Goal: Task Accomplishment & Management: Use online tool/utility

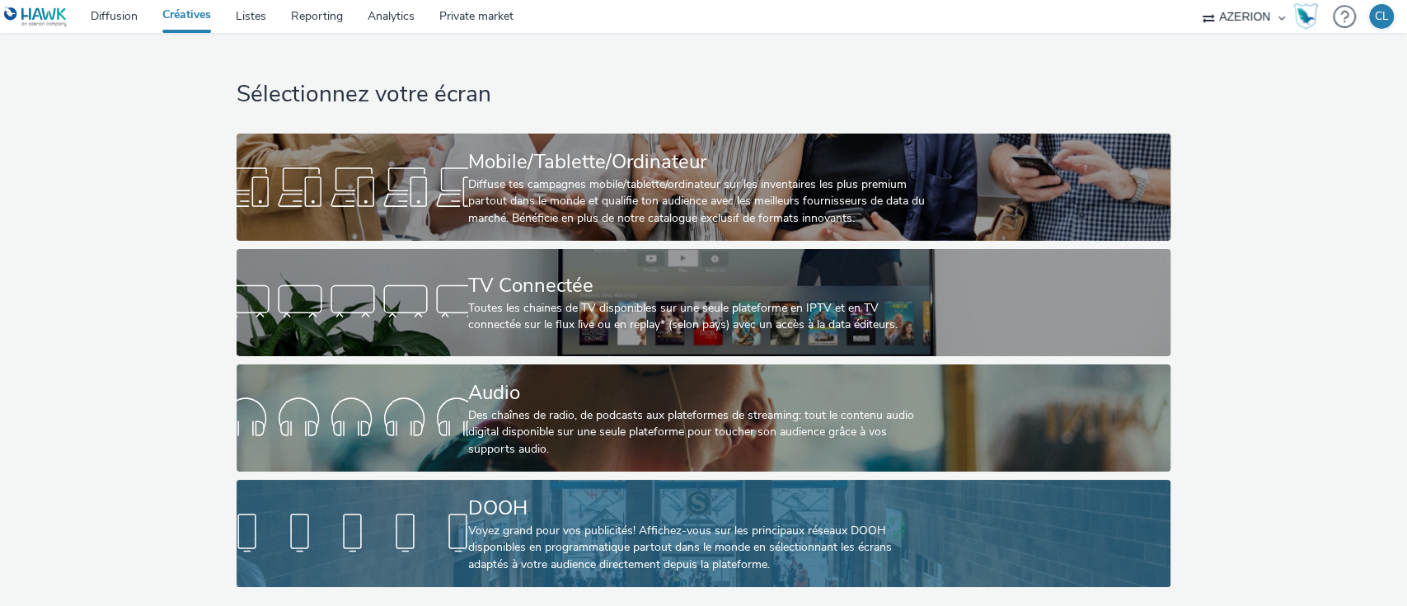
click at [597, 518] on div "DOOH" at bounding box center [700, 508] width 464 height 29
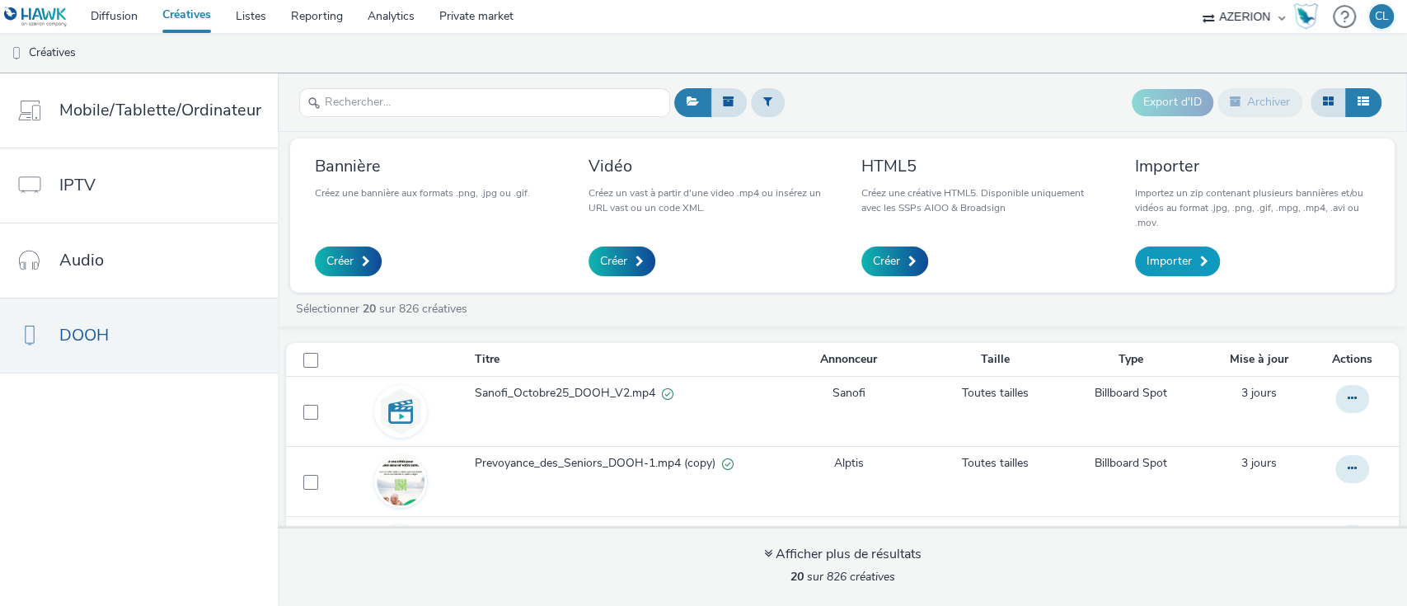
click at [1183, 258] on span "Importer" at bounding box center [1168, 261] width 45 height 16
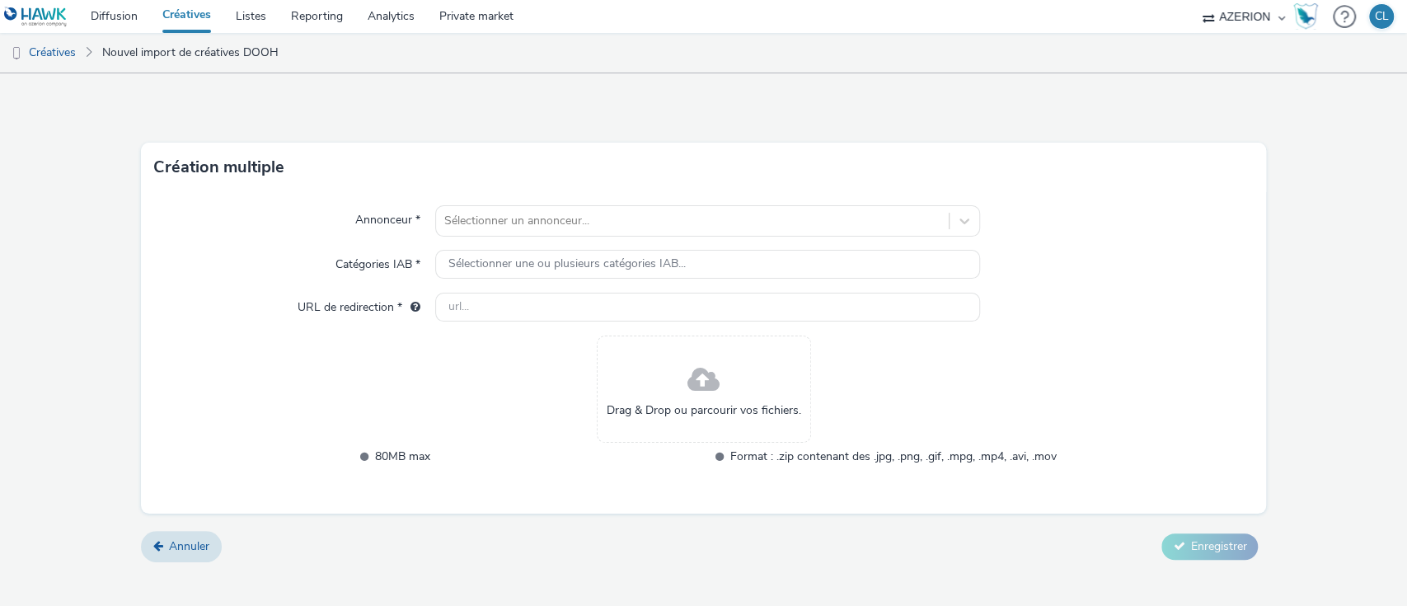
click at [844, 203] on div "Annonceur * Sélectionner un annonceur... Catégories IAB * Sélectionner une ou p…" at bounding box center [704, 352] width 1126 height 321
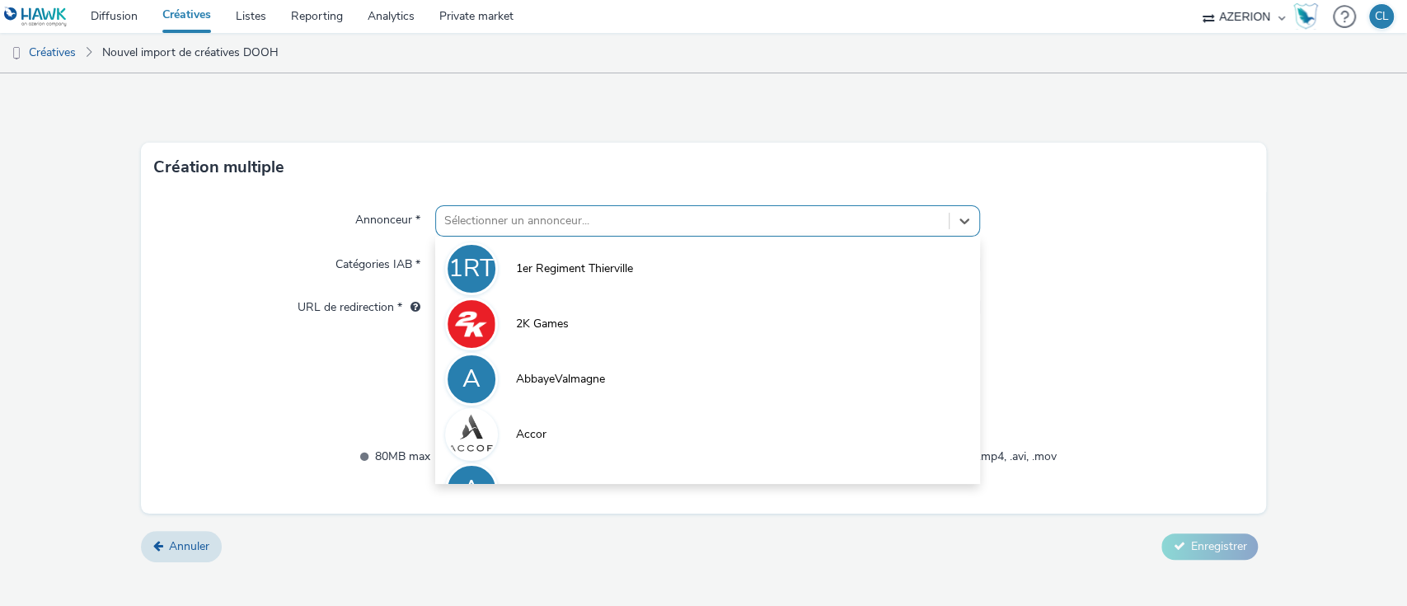
click at [794, 225] on div at bounding box center [692, 221] width 497 height 20
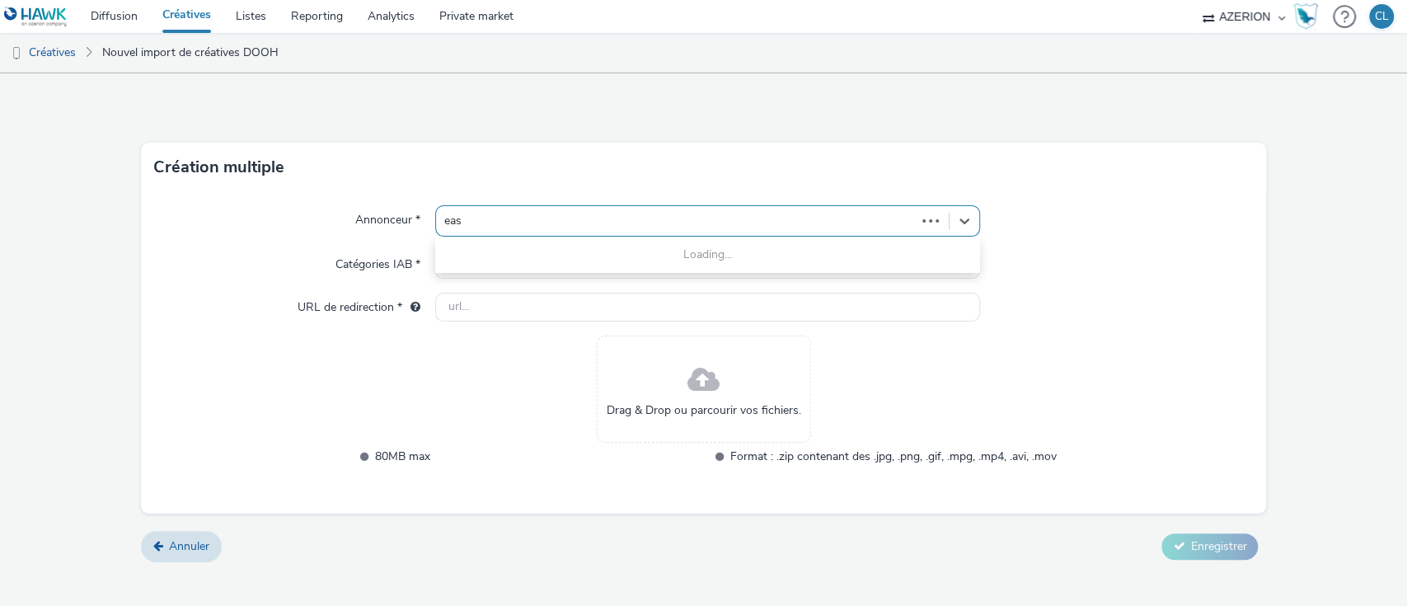
type input "easy"
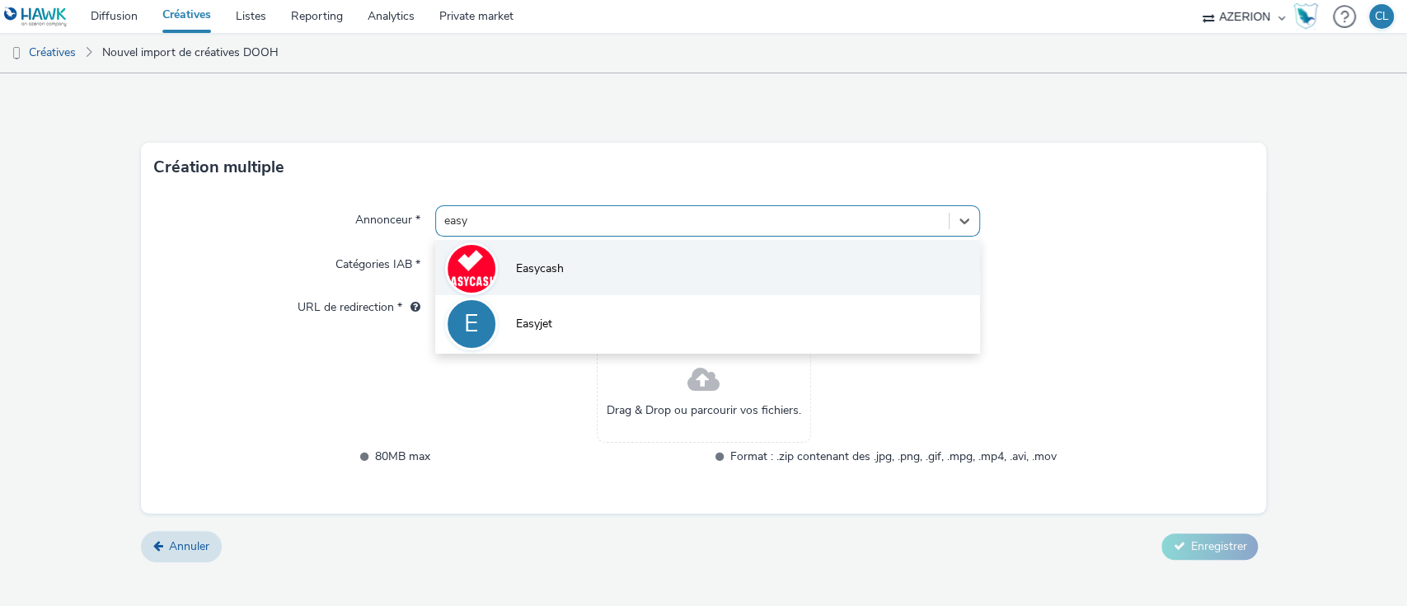
click at [742, 282] on li "Easycash" at bounding box center [708, 267] width 546 height 55
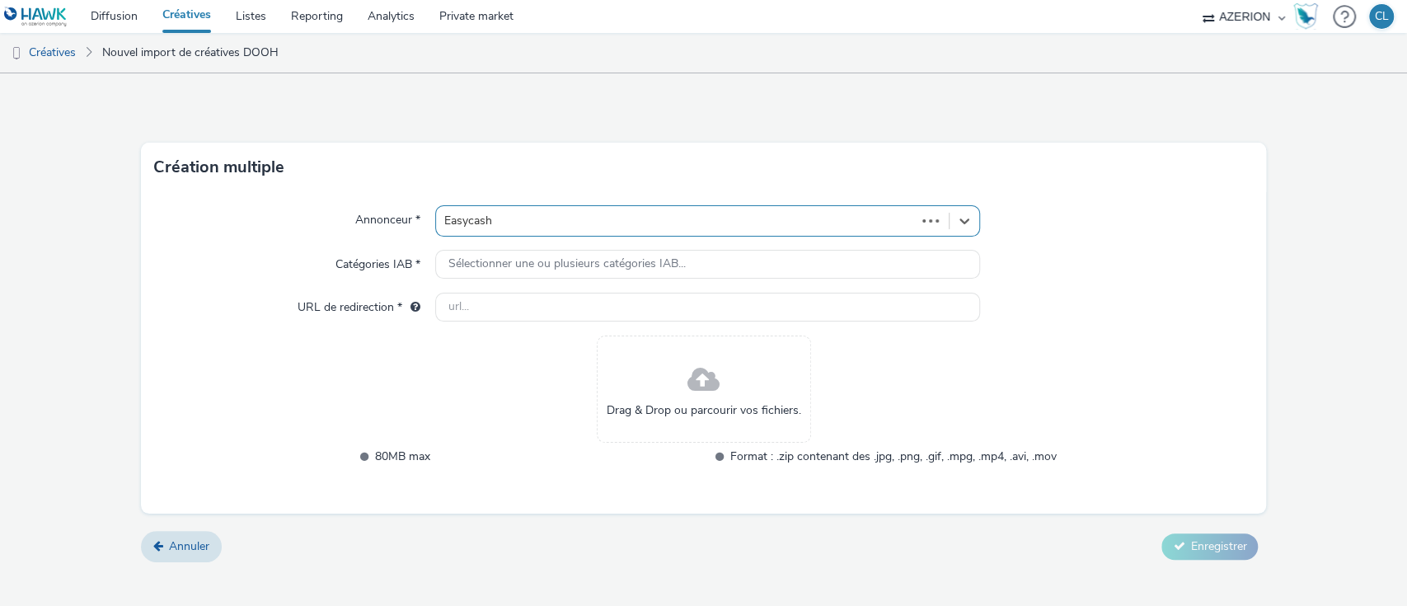
type input "[URL][DOMAIN_NAME]"
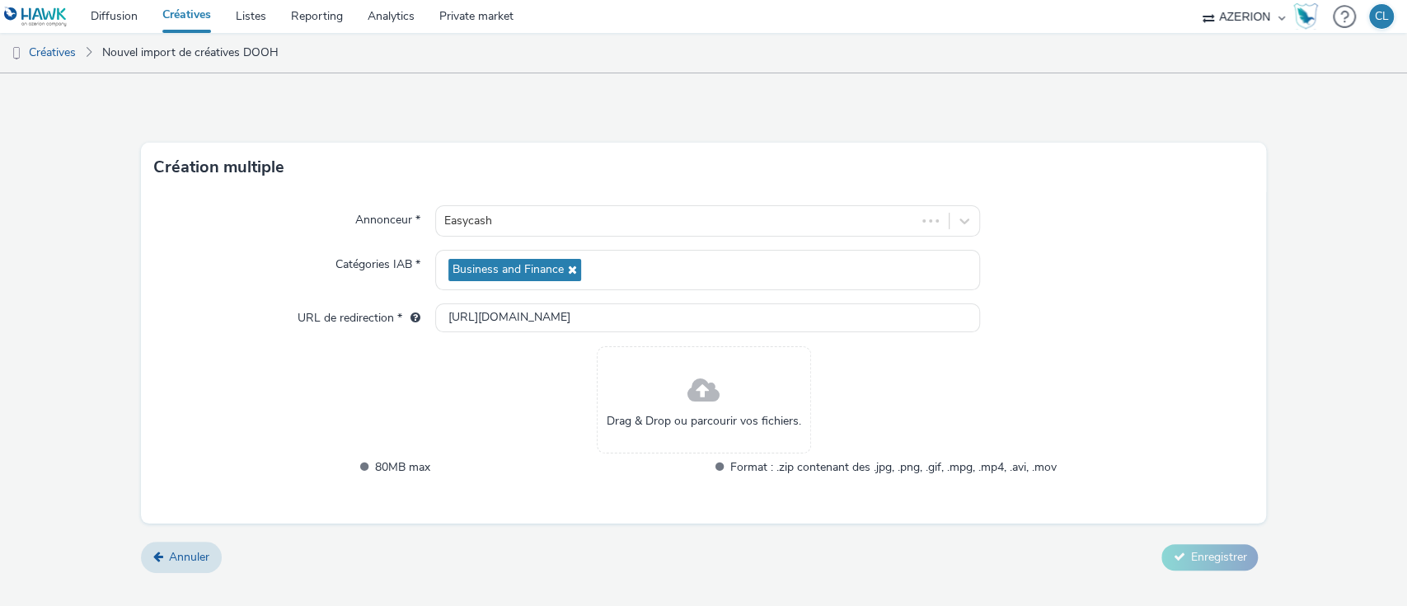
click at [716, 388] on span at bounding box center [703, 391] width 32 height 44
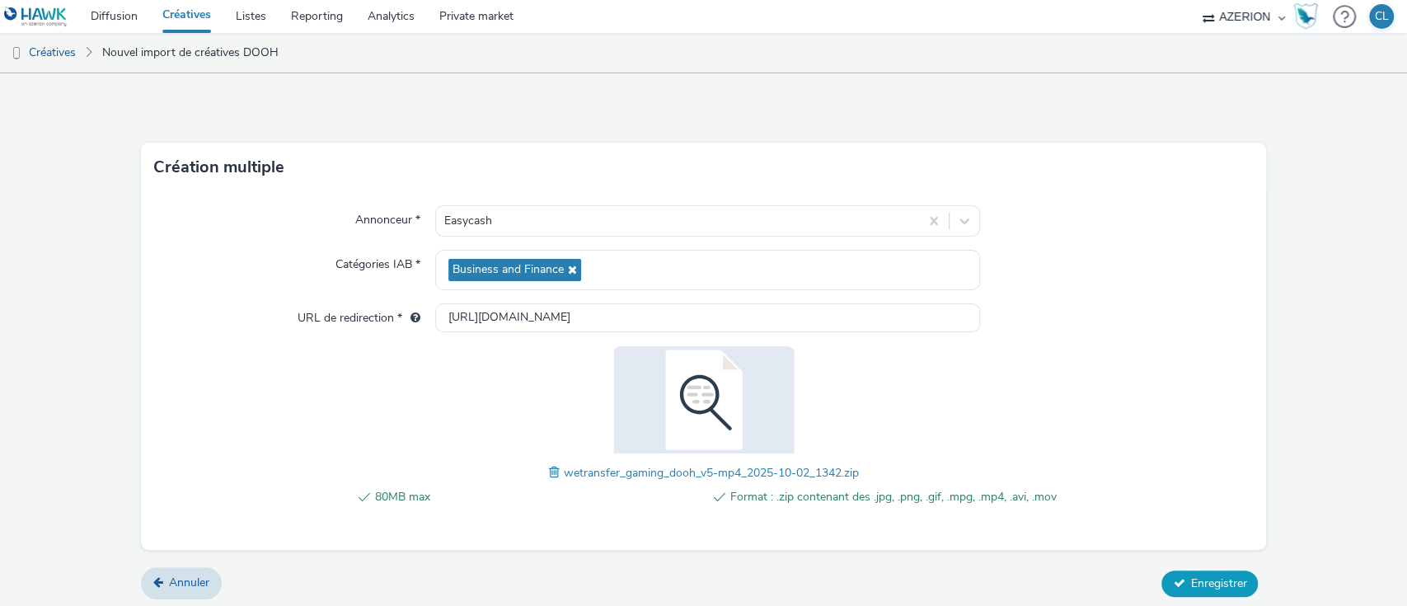
click at [1193, 584] on span "Enregistrer" at bounding box center [1218, 583] width 56 height 16
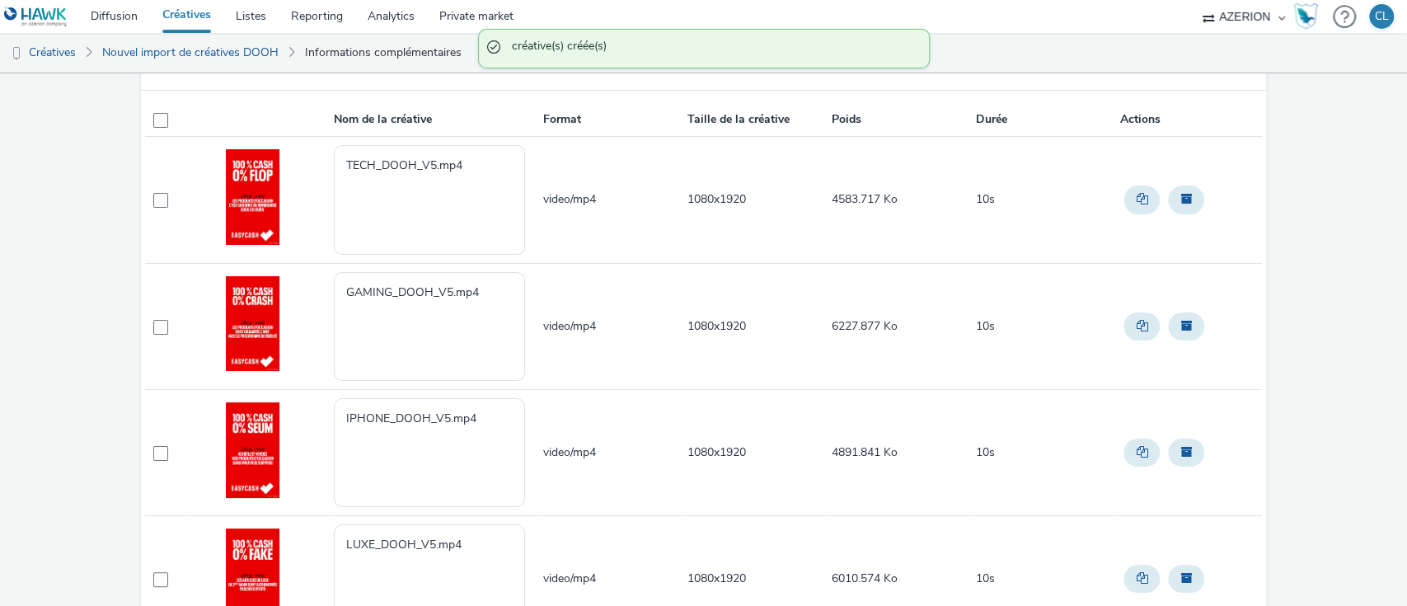
scroll to position [114, 0]
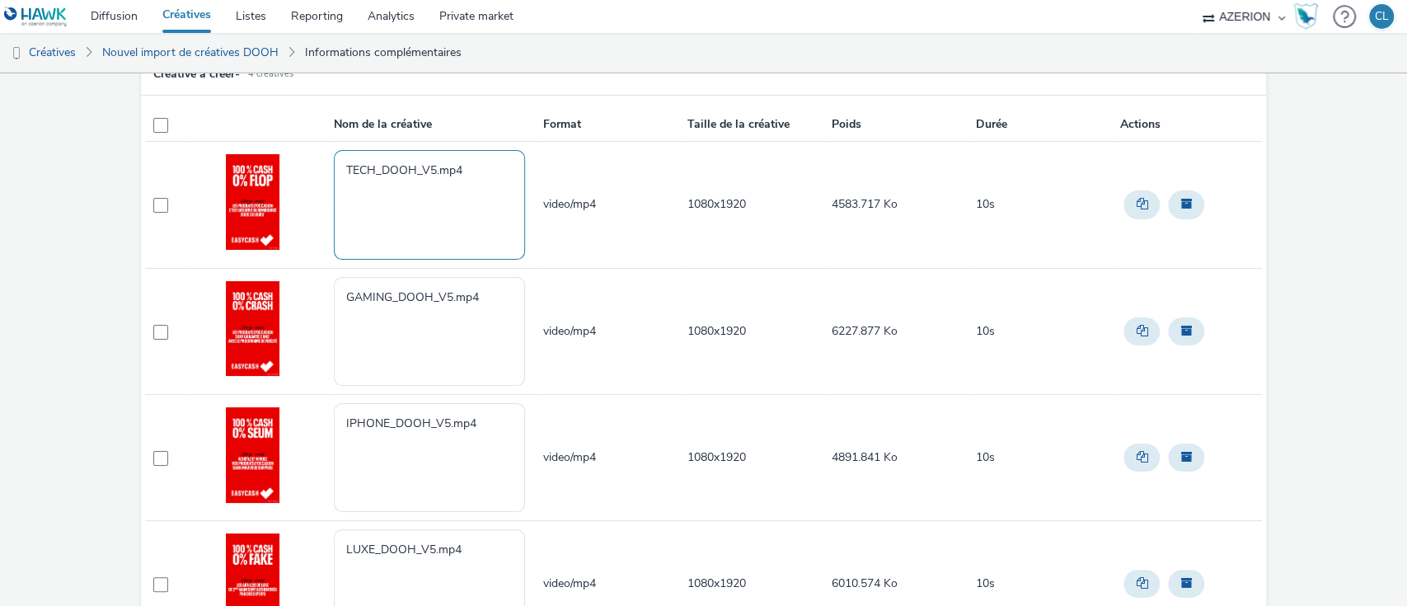
click at [339, 171] on textarea "TECH_DOOH_V5.mp4" at bounding box center [429, 204] width 191 height 109
drag, startPoint x: 341, startPoint y: 171, endPoint x: 432, endPoint y: 173, distance: 90.7
click at [432, 173] on textarea "Easycash_Oct25_TECH_DOOH_V5.mp4" at bounding box center [429, 204] width 191 height 109
type textarea "Easycash_Oct25_TECH_DOOH_V5.mp4"
click at [339, 290] on textarea "GAMING_DOOH_V5.mp4" at bounding box center [429, 331] width 191 height 109
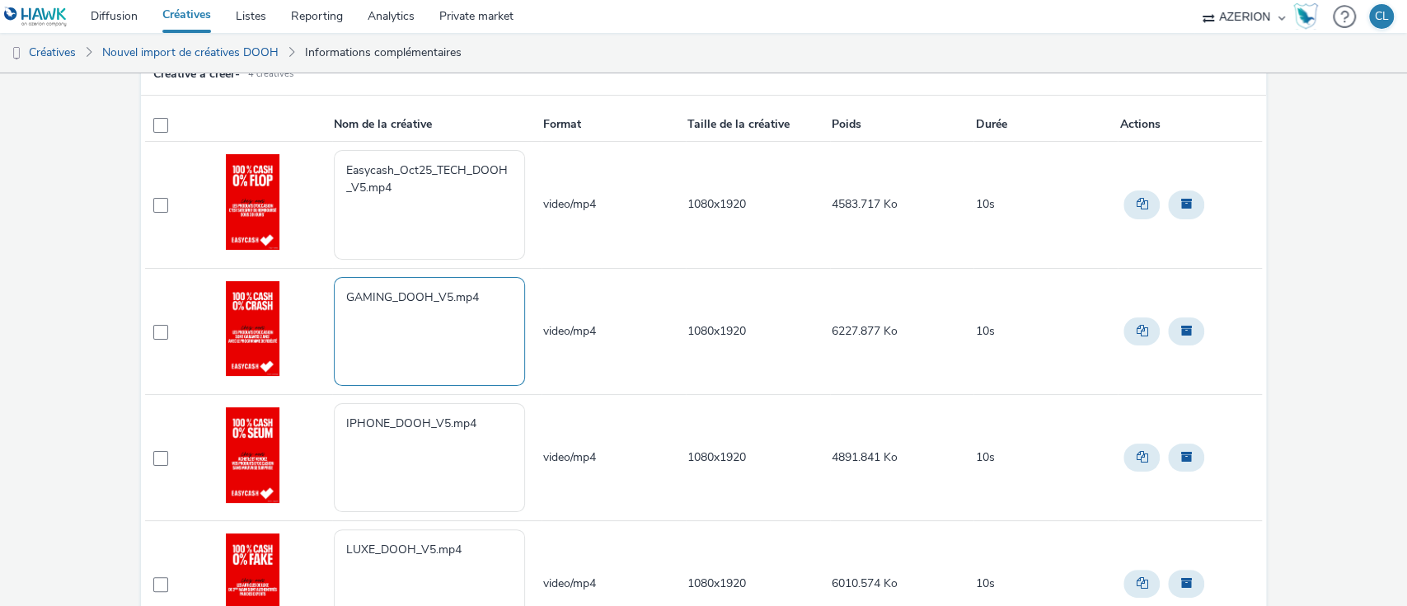
paste textarea "Easycash_Oct25_"
type textarea "Easycash_Oct25_GAMING_DOOH_V5.mp4"
click at [342, 419] on textarea "IPHONE_DOOH_V5.mp4" at bounding box center [429, 457] width 191 height 109
paste textarea "Easycash_Oct25_"
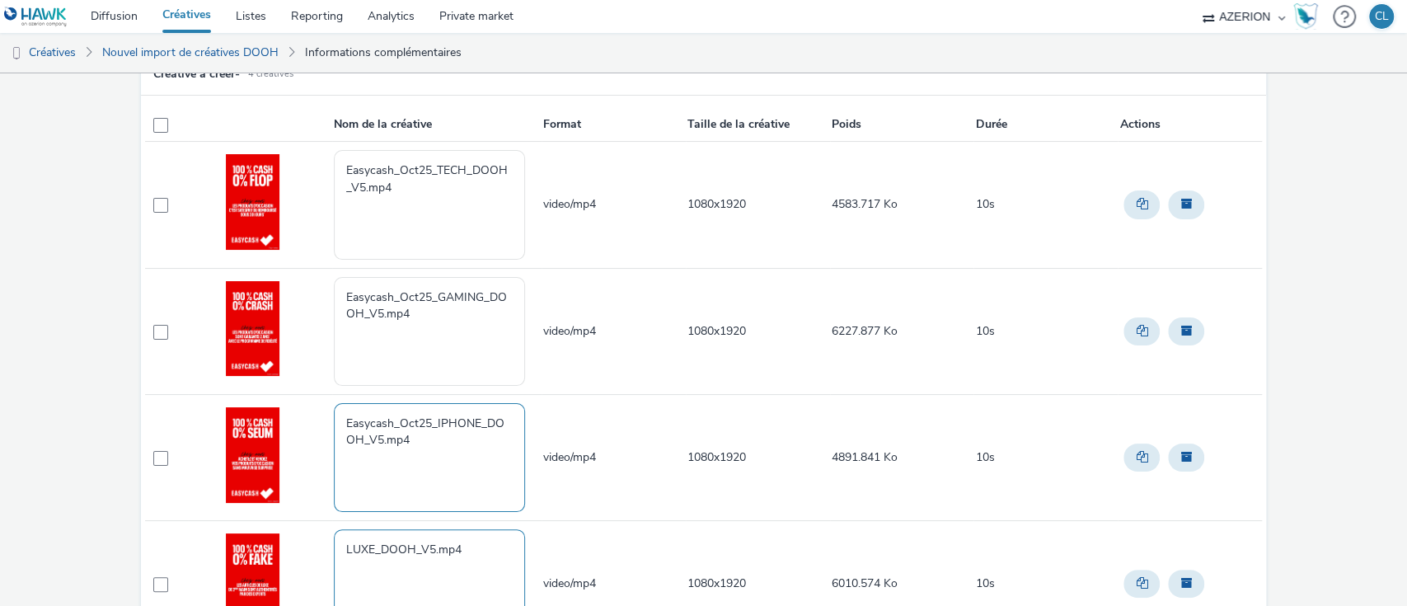
type textarea "Easycash_Oct25_IPHONE_DOOH_V5.mp4"
click at [341, 544] on textarea "LUXE_DOOH_V5.mp4" at bounding box center [429, 583] width 191 height 109
paste textarea "Easycash_Oct25_"
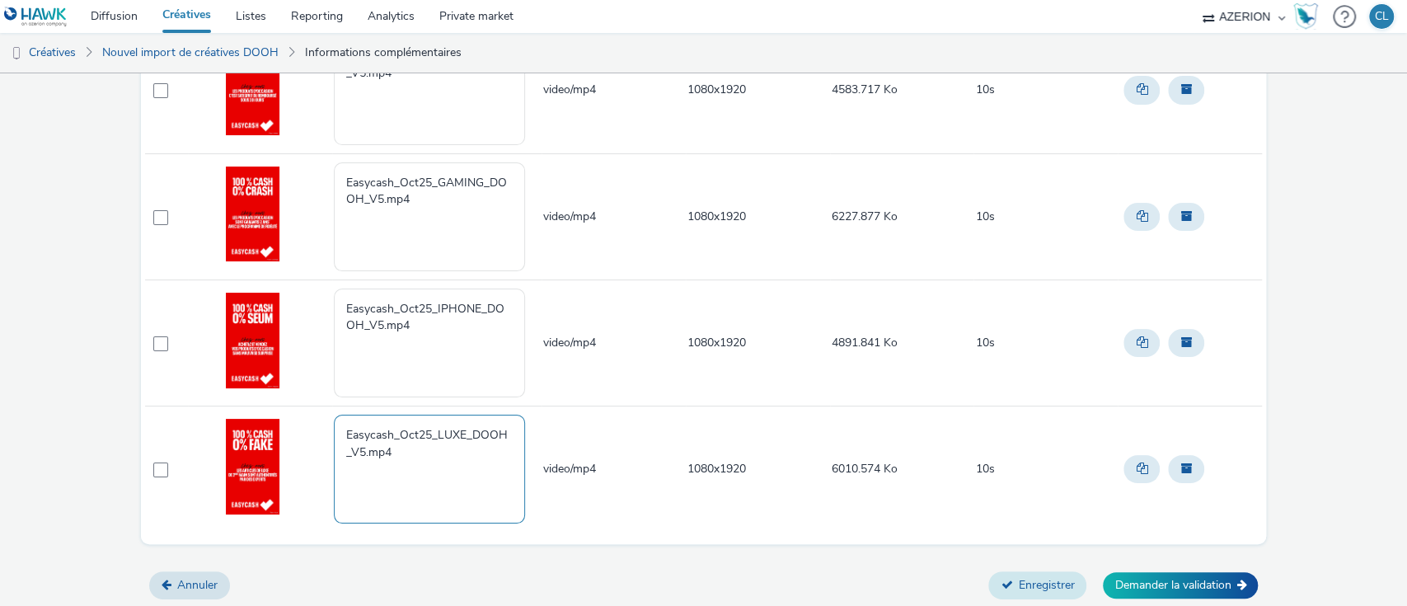
type textarea "Easycash_Oct25_LUXE_DOOH_V5.mp4"
click at [1012, 584] on button "Enregistrer" at bounding box center [1037, 585] width 98 height 28
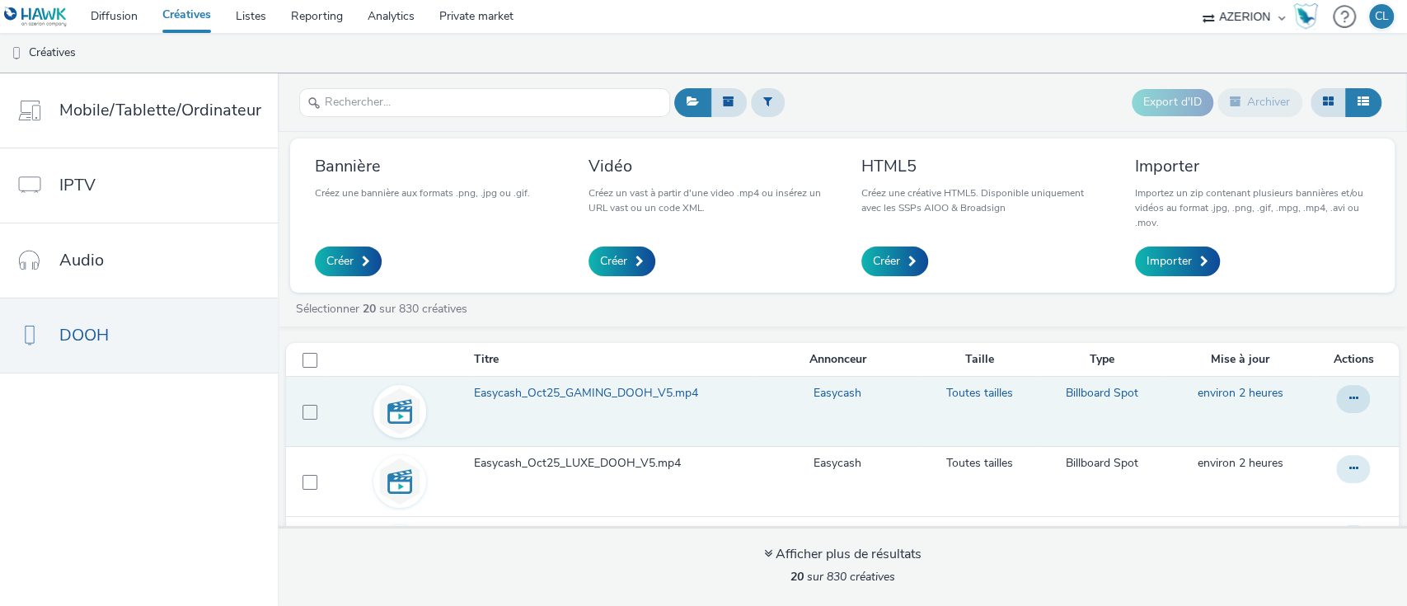
click at [644, 399] on span "Easycash_Oct25_GAMING_DOOH_V5.mp4" at bounding box center [589, 393] width 231 height 16
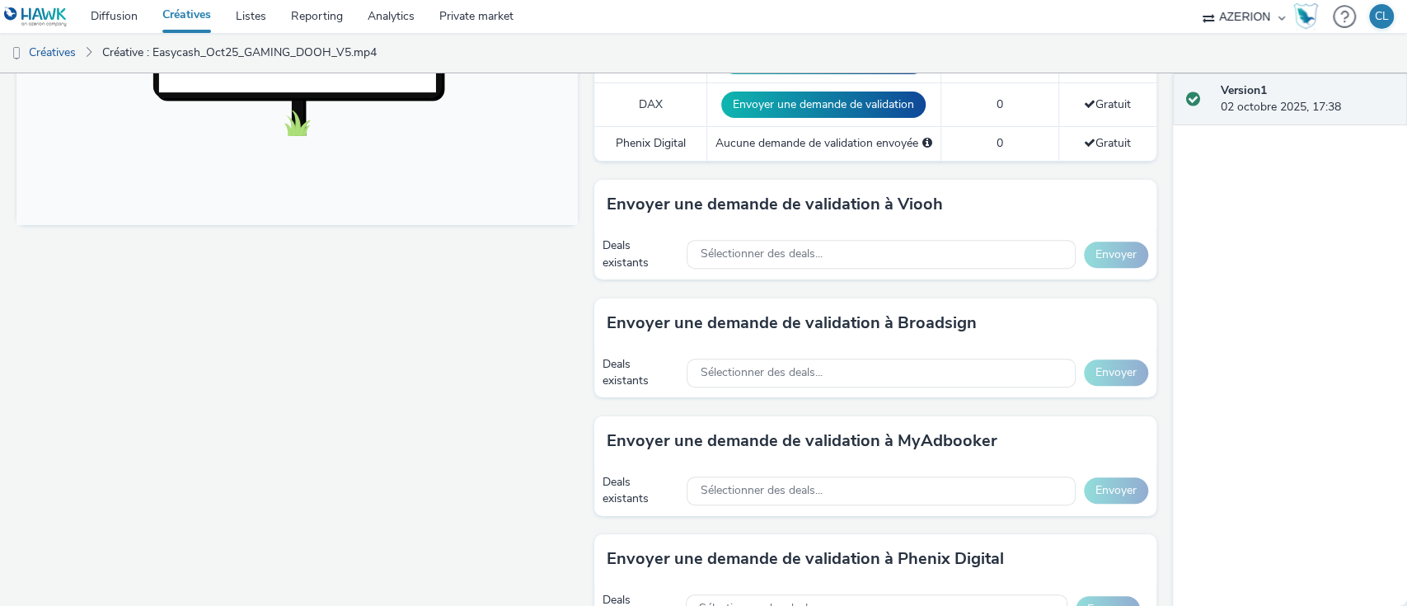
scroll to position [647, 0]
click at [897, 377] on div "Sélectionner des deals..." at bounding box center [880, 372] width 388 height 29
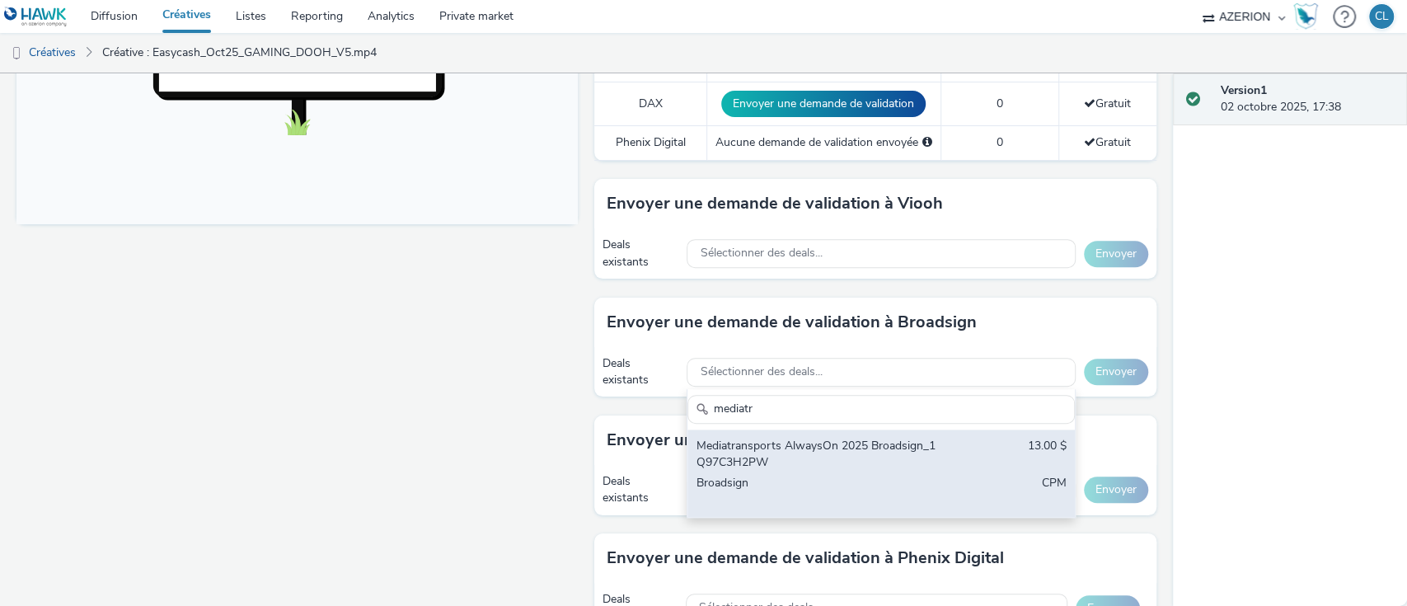
type input "mediatr"
click at [842, 458] on div "Mediatransports AlwaysOn 2025 Broadsign_1Q97C3H2PW" at bounding box center [818, 455] width 244 height 34
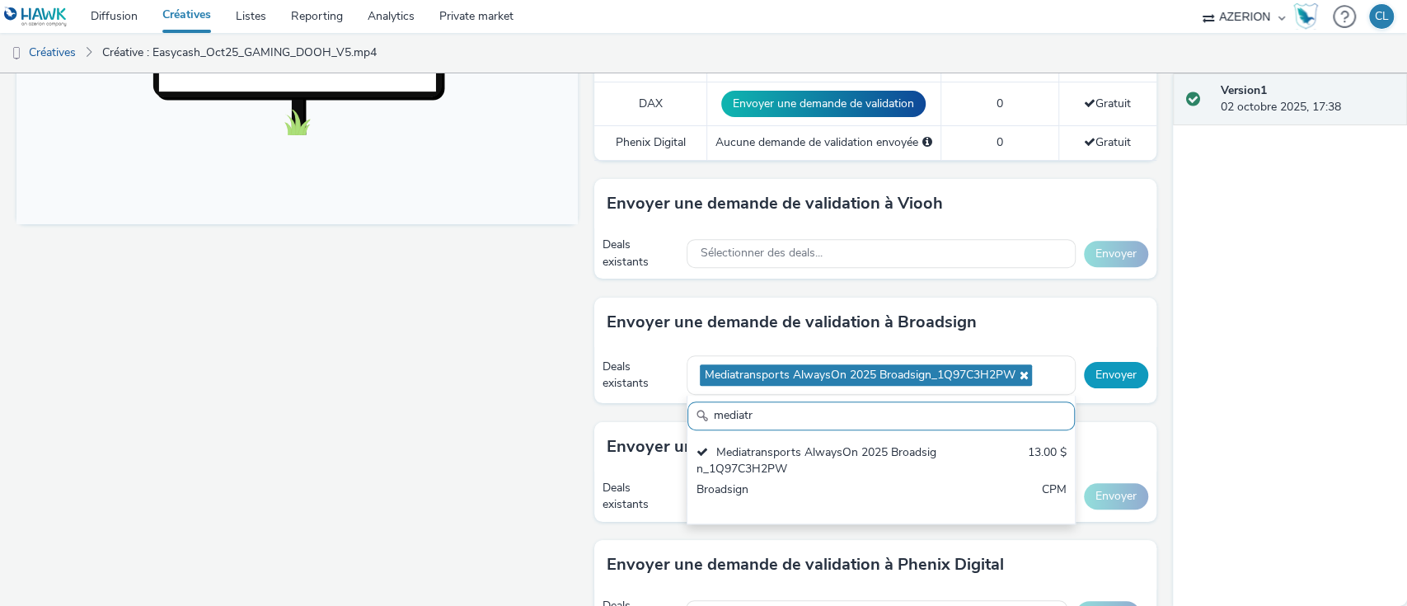
click at [1105, 373] on button "Envoyer" at bounding box center [1116, 375] width 64 height 26
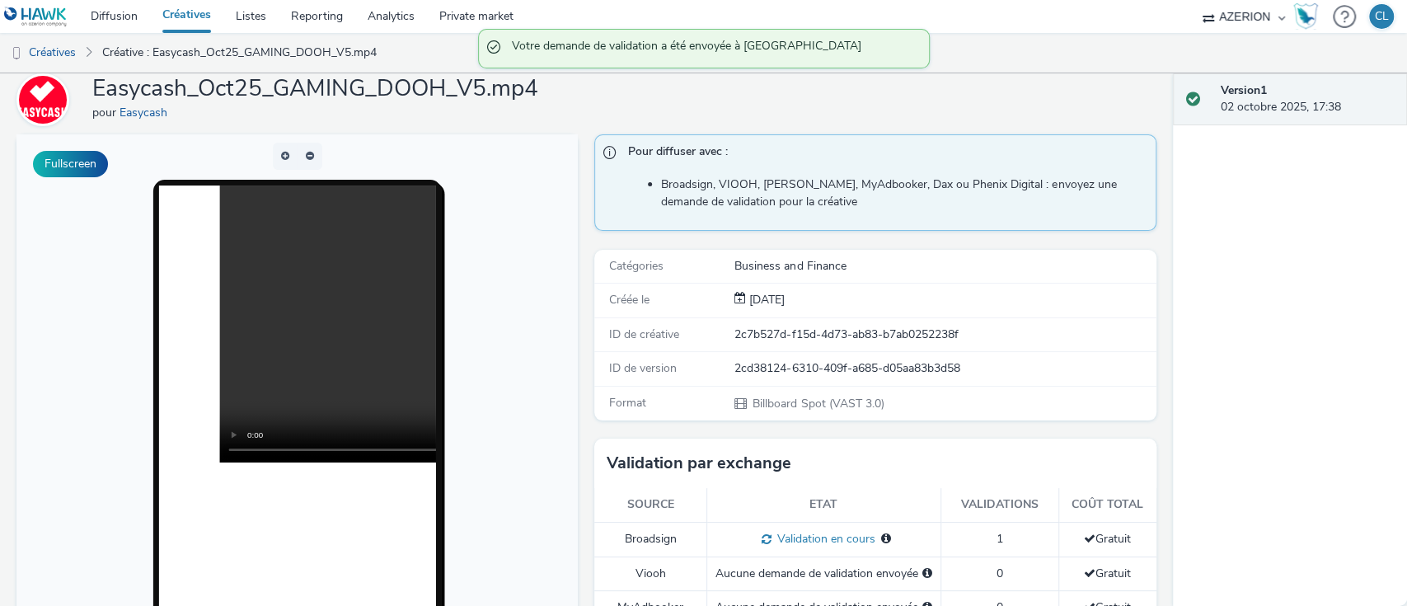
scroll to position [0, 0]
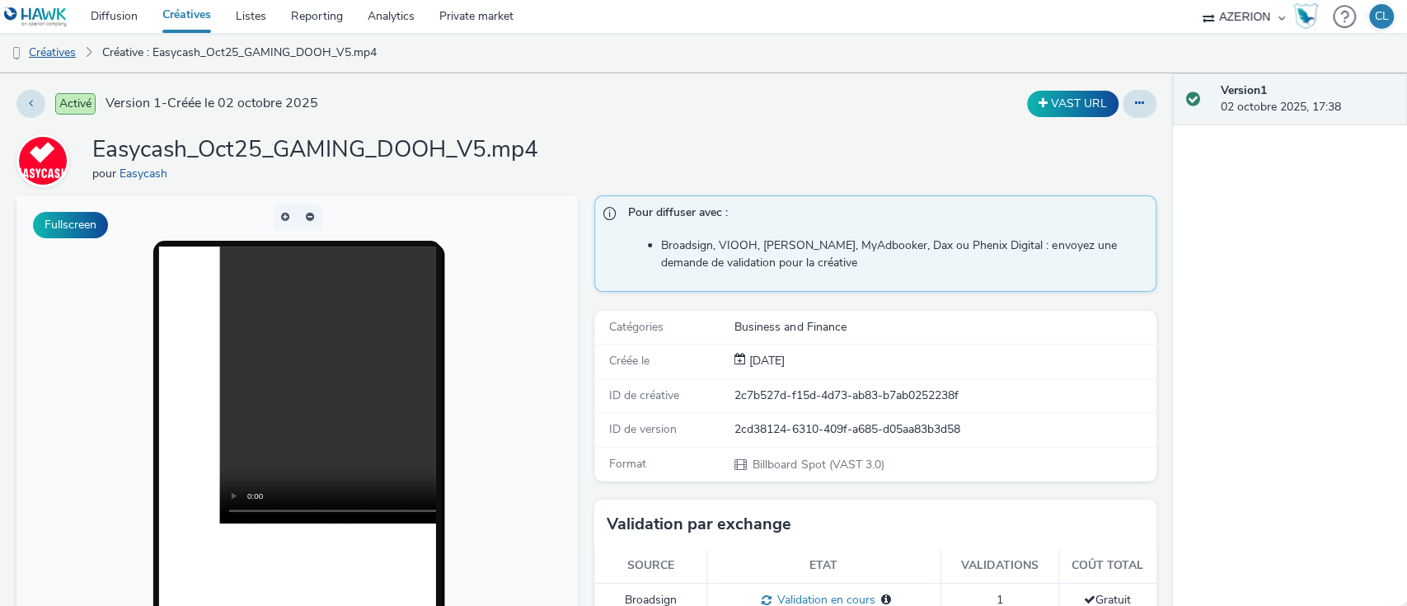
click at [71, 54] on link "Créatives" at bounding box center [42, 53] width 84 height 40
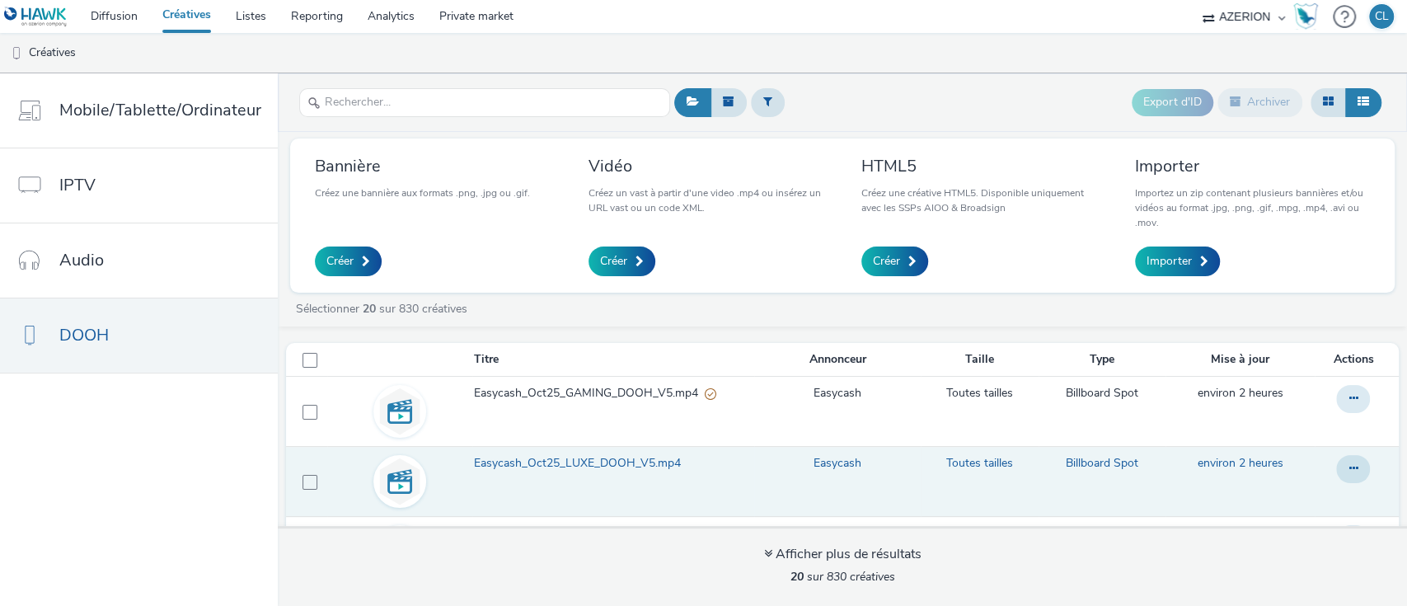
click at [633, 458] on span "Easycash_Oct25_LUXE_DOOH_V5.mp4" at bounding box center [580, 463] width 213 height 16
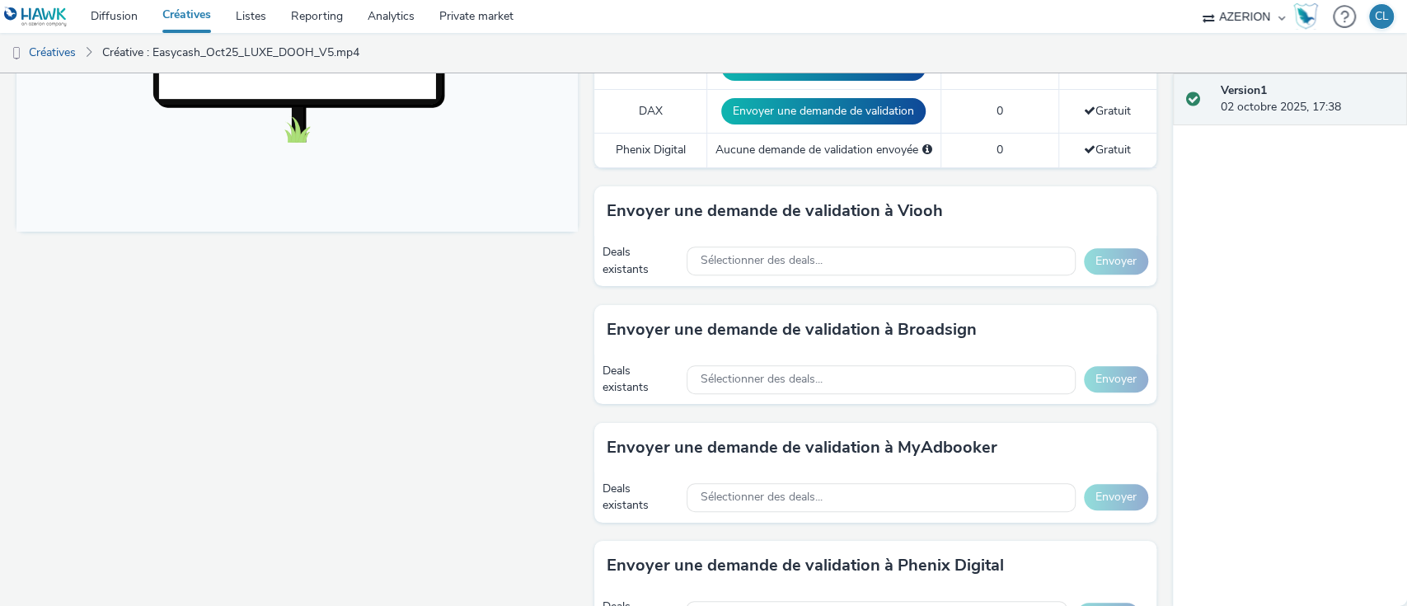
scroll to position [640, 0]
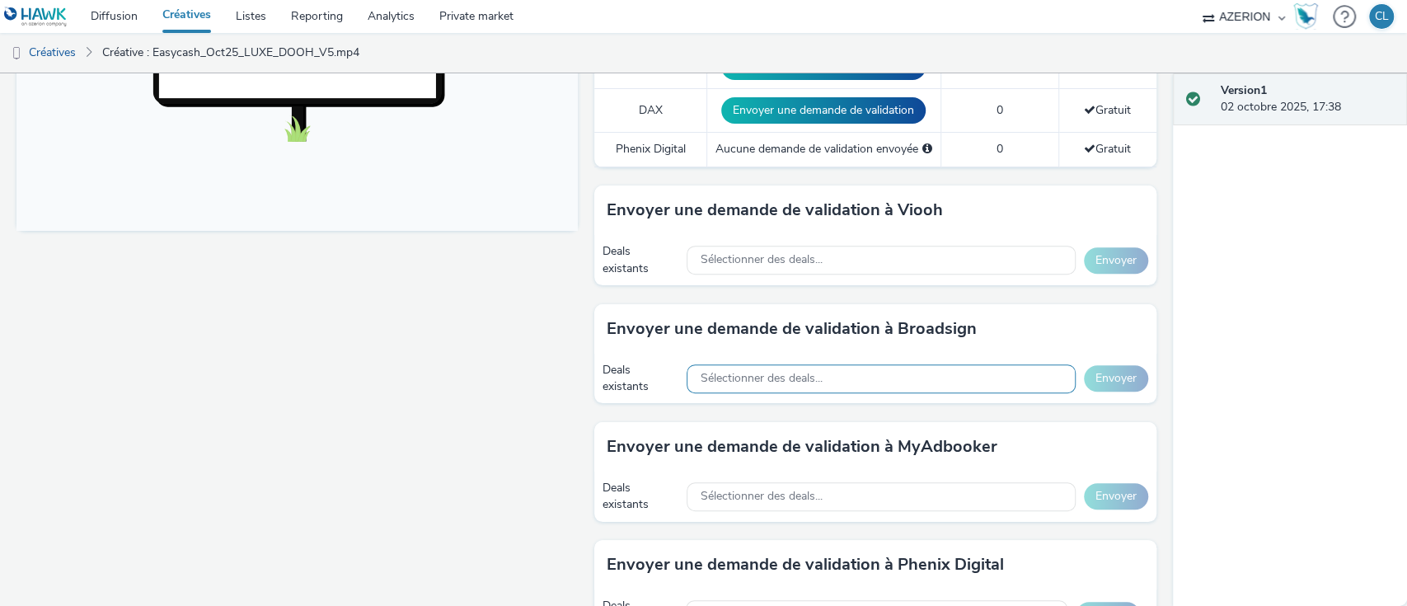
click at [930, 379] on div "Sélectionner des deals..." at bounding box center [880, 378] width 388 height 29
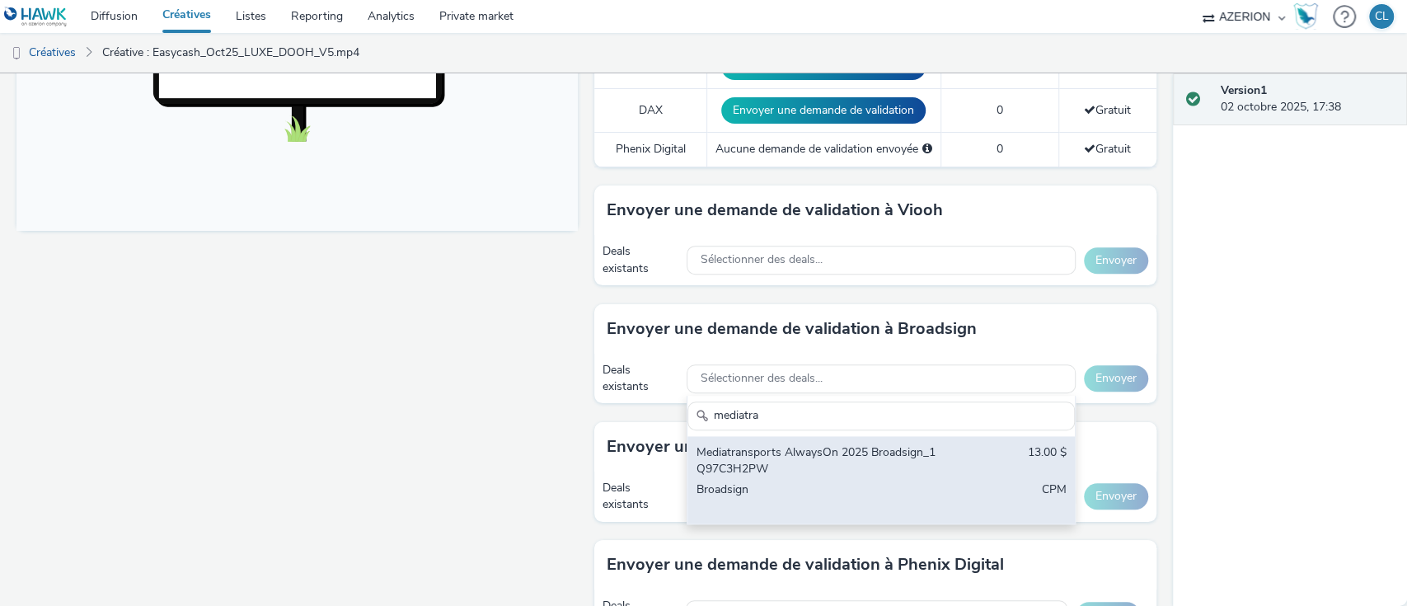
type input "mediatra"
click at [877, 466] on div "Mediatransports AlwaysOn 2025 Broadsign_1Q97C3H2PW" at bounding box center [818, 461] width 244 height 34
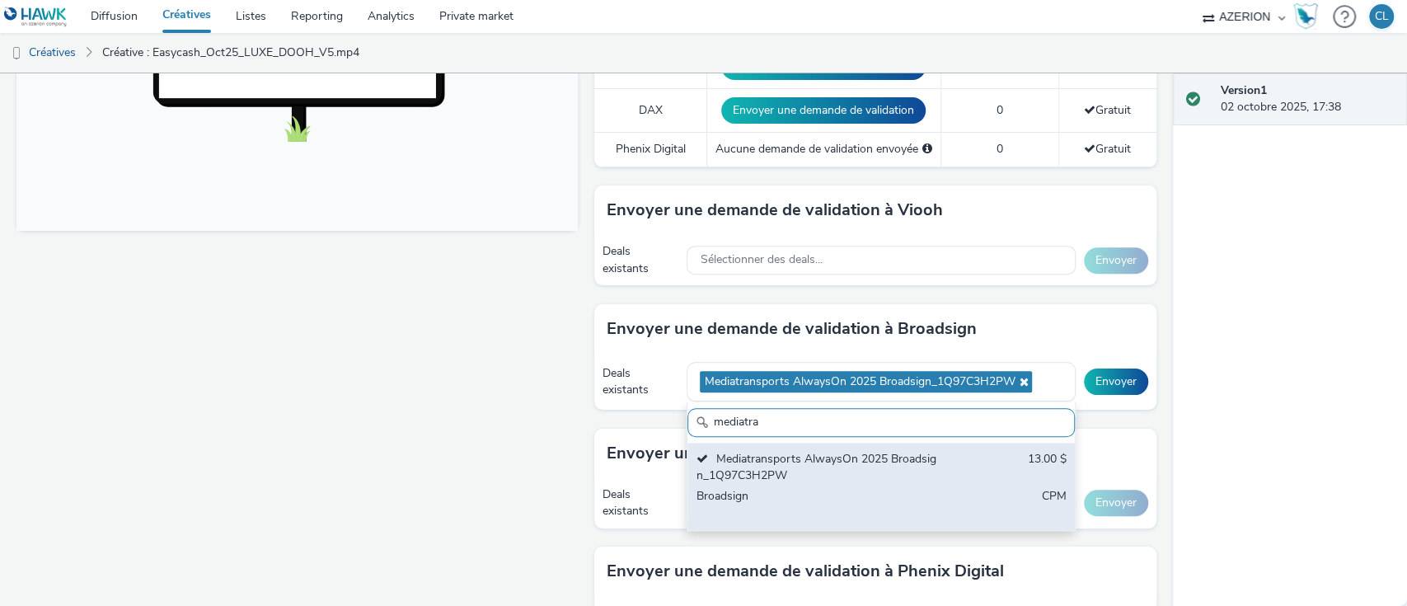
click at [941, 465] on div "Mediatransports AlwaysOn 2025 Broadsign_1Q97C3H2PW 13.00 $ Broadsign CPM" at bounding box center [880, 487] width 387 height 88
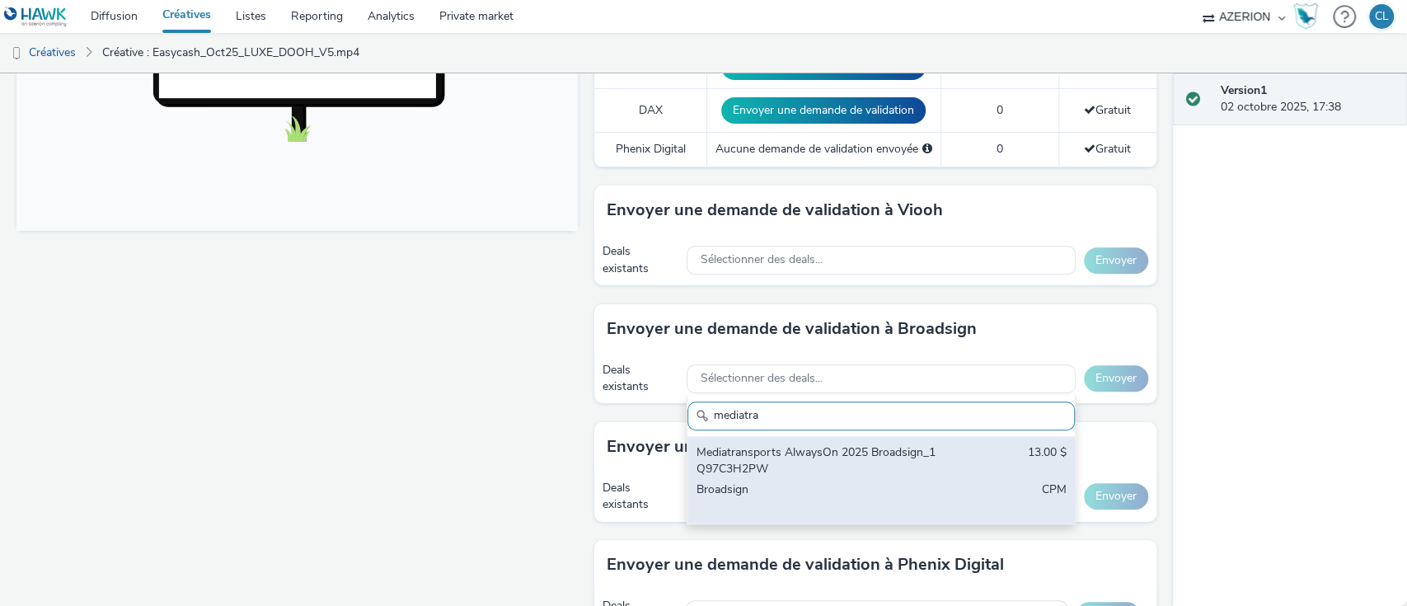
click at [827, 471] on div "Mediatransports AlwaysOn 2025 Broadsign_1Q97C3H2PW" at bounding box center [818, 461] width 244 height 34
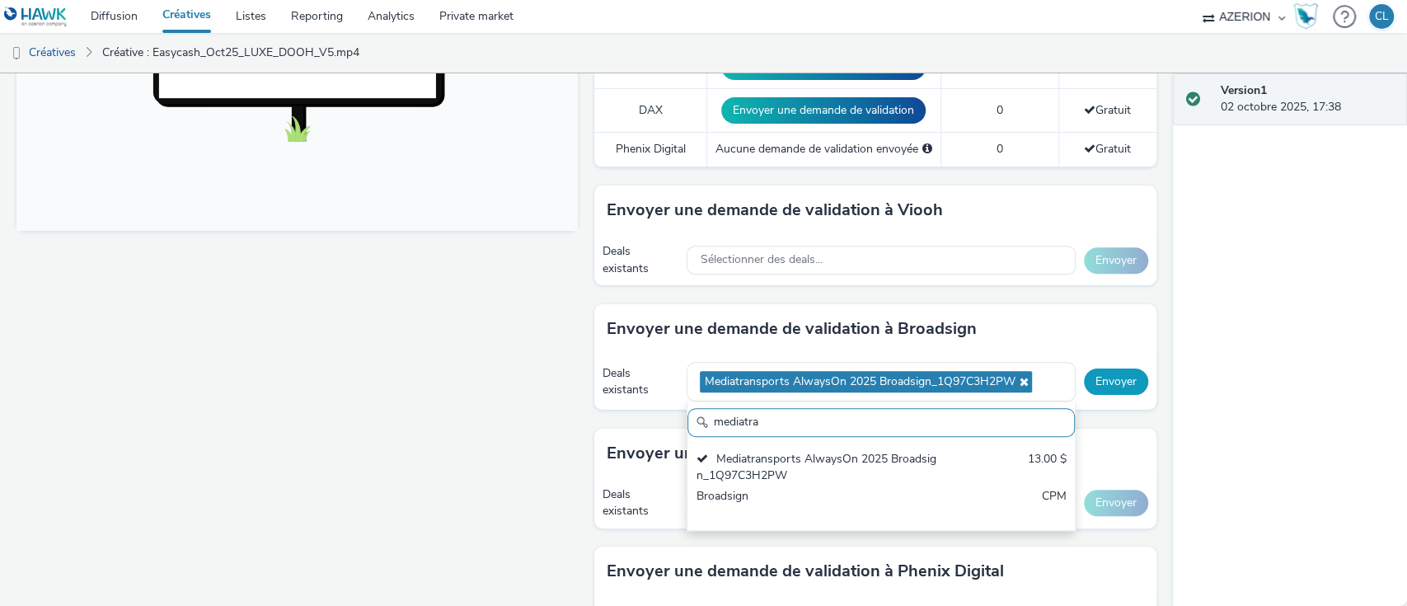
click at [1094, 368] on button "Envoyer" at bounding box center [1116, 381] width 64 height 26
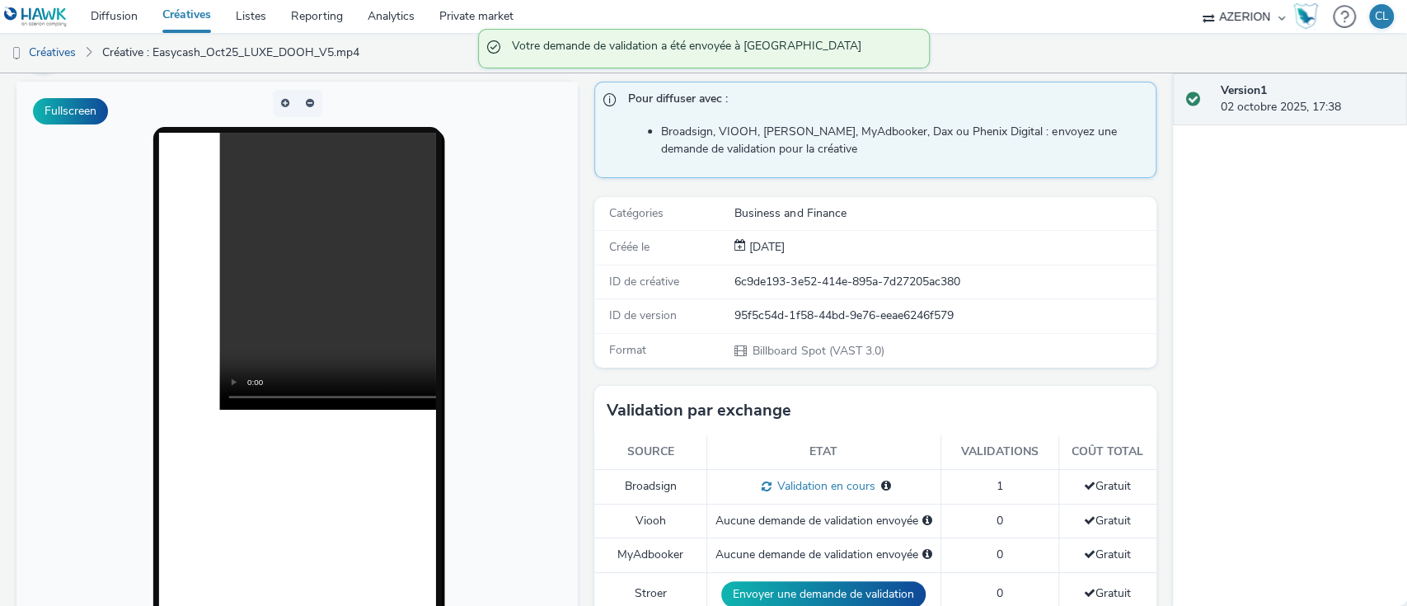
scroll to position [0, 0]
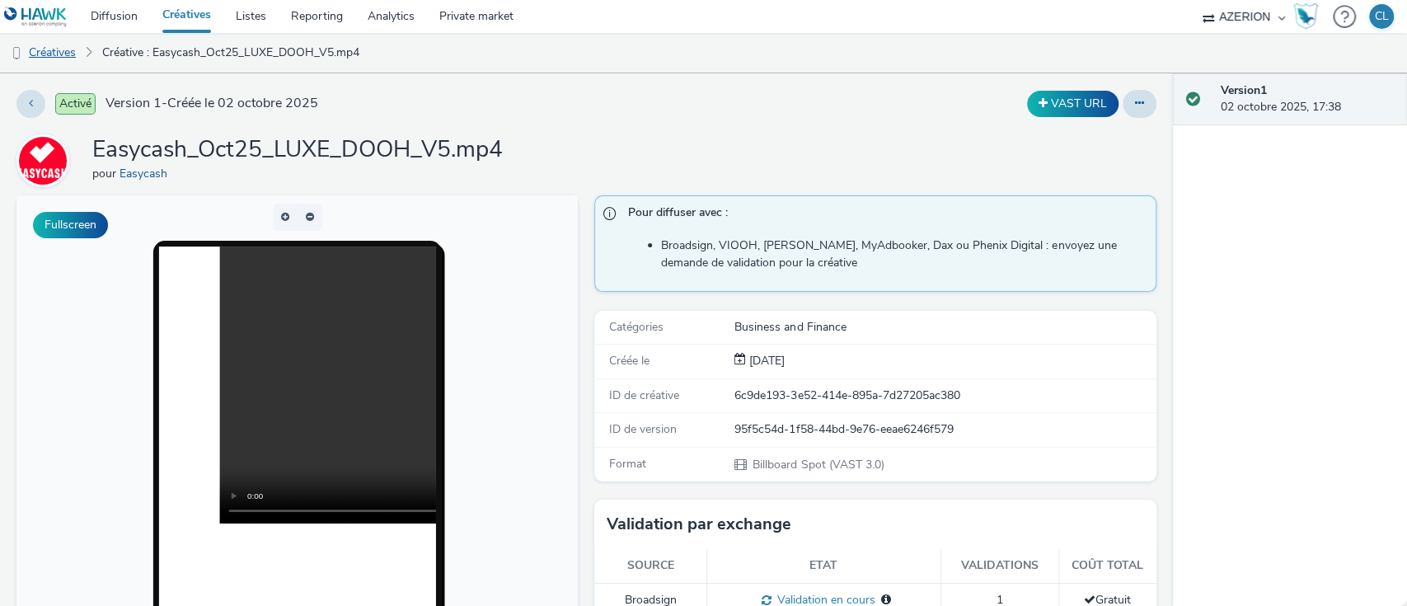
click at [63, 57] on link "Créatives" at bounding box center [42, 53] width 84 height 40
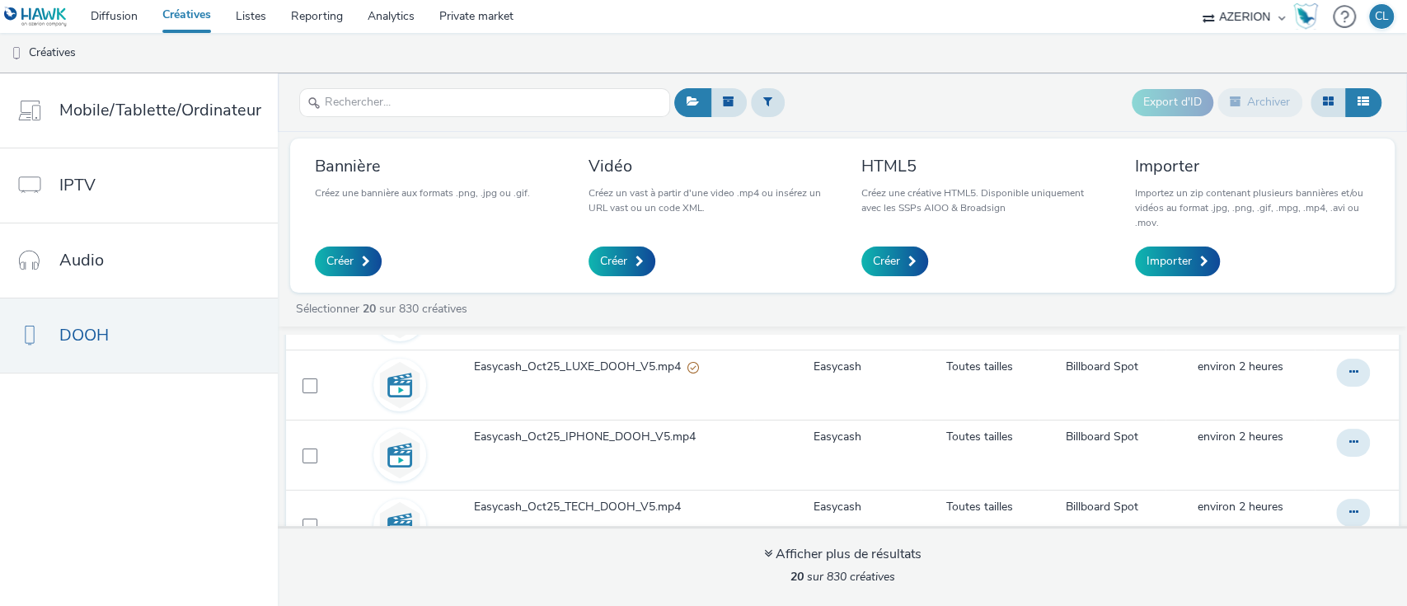
scroll to position [103, 0]
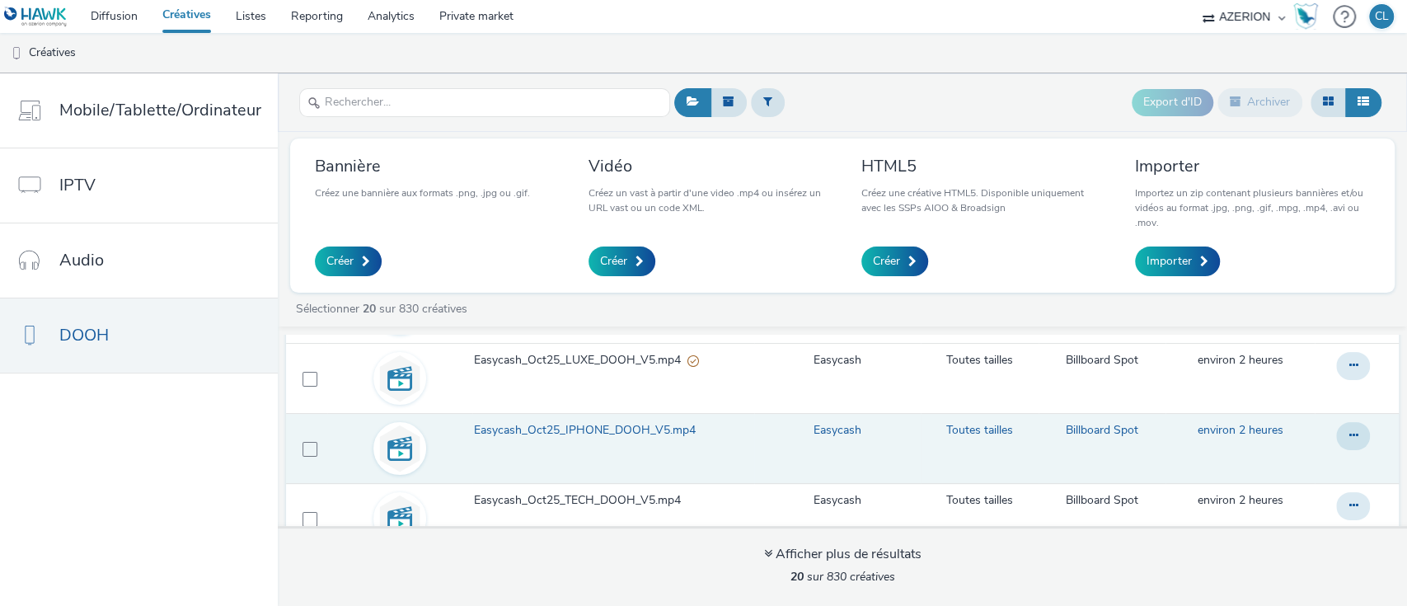
click at [633, 432] on span "Easycash_Oct25_IPHONE_DOOH_V5.mp4" at bounding box center [588, 430] width 228 height 16
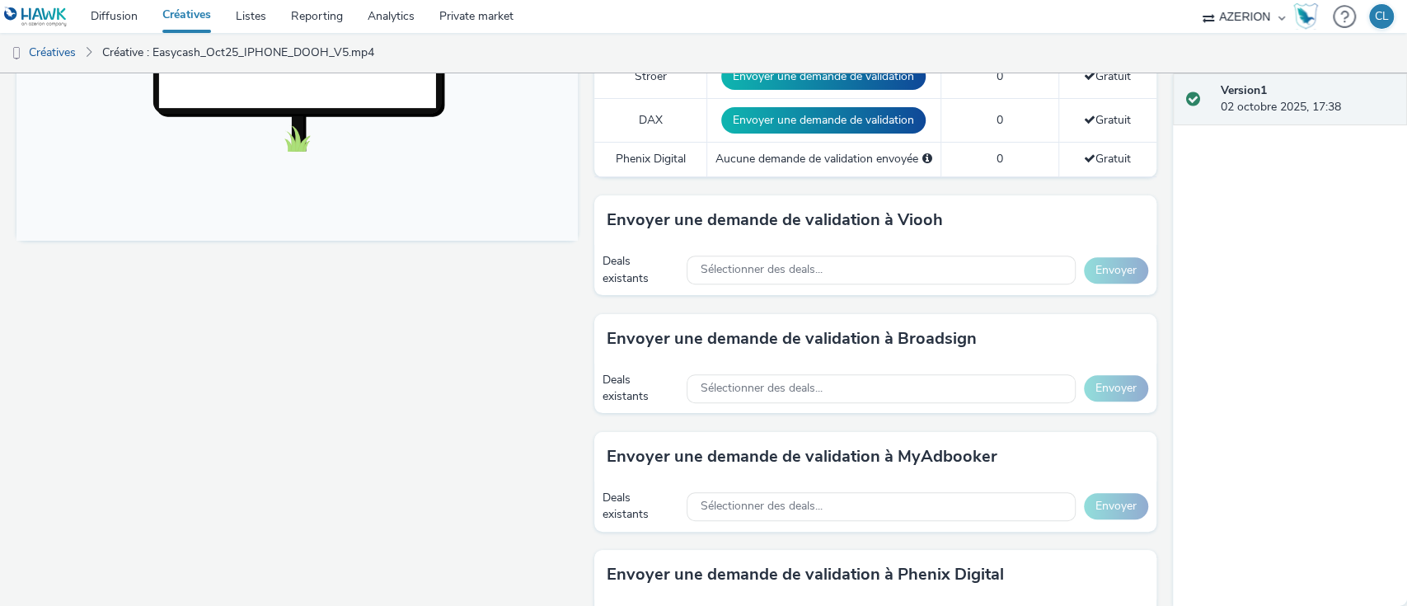
scroll to position [634, 0]
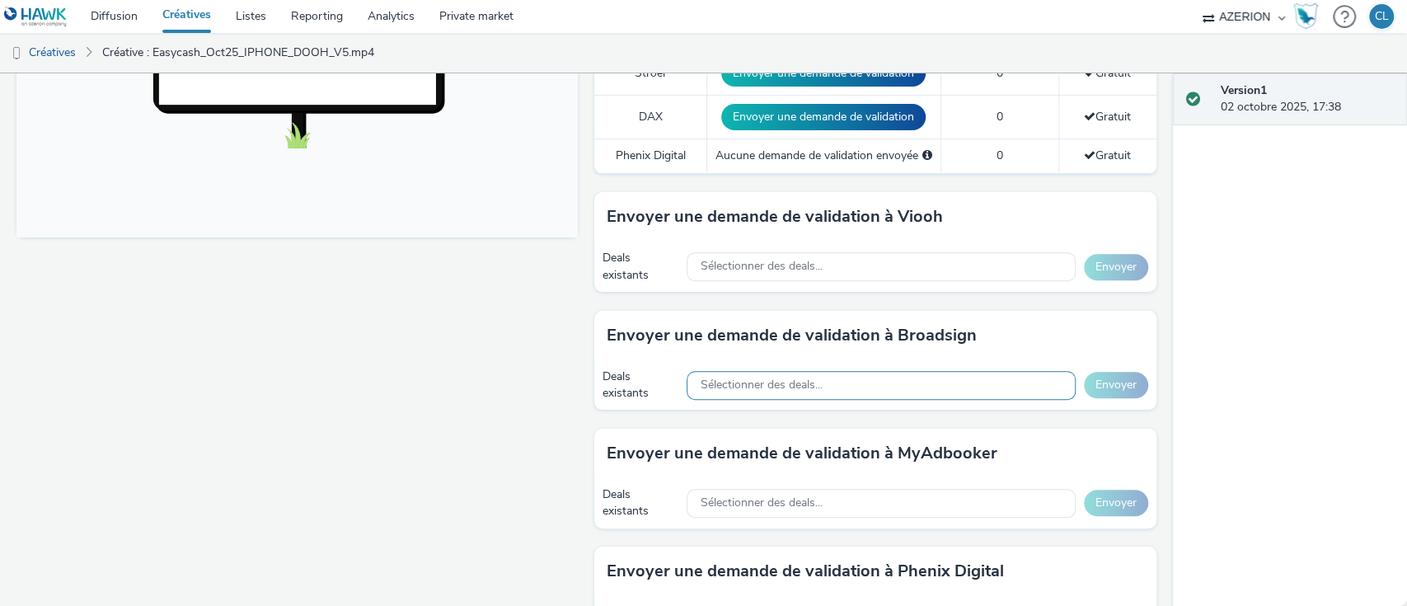
click at [956, 374] on div "Sélectionner des deals..." at bounding box center [880, 385] width 388 height 29
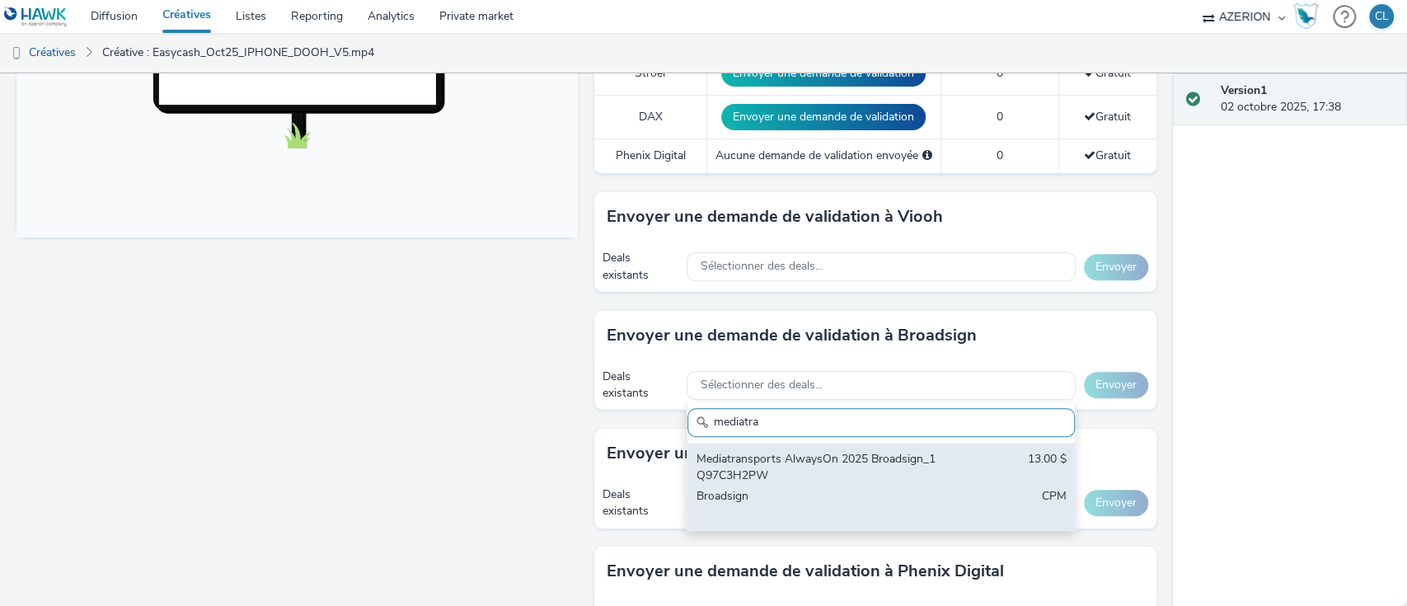
type input "mediatra"
click at [902, 444] on div "Mediatransports AlwaysOn 2025 Broadsign_1Q97C3H2PW 13.00 $ Broadsign CPM" at bounding box center [880, 487] width 387 height 88
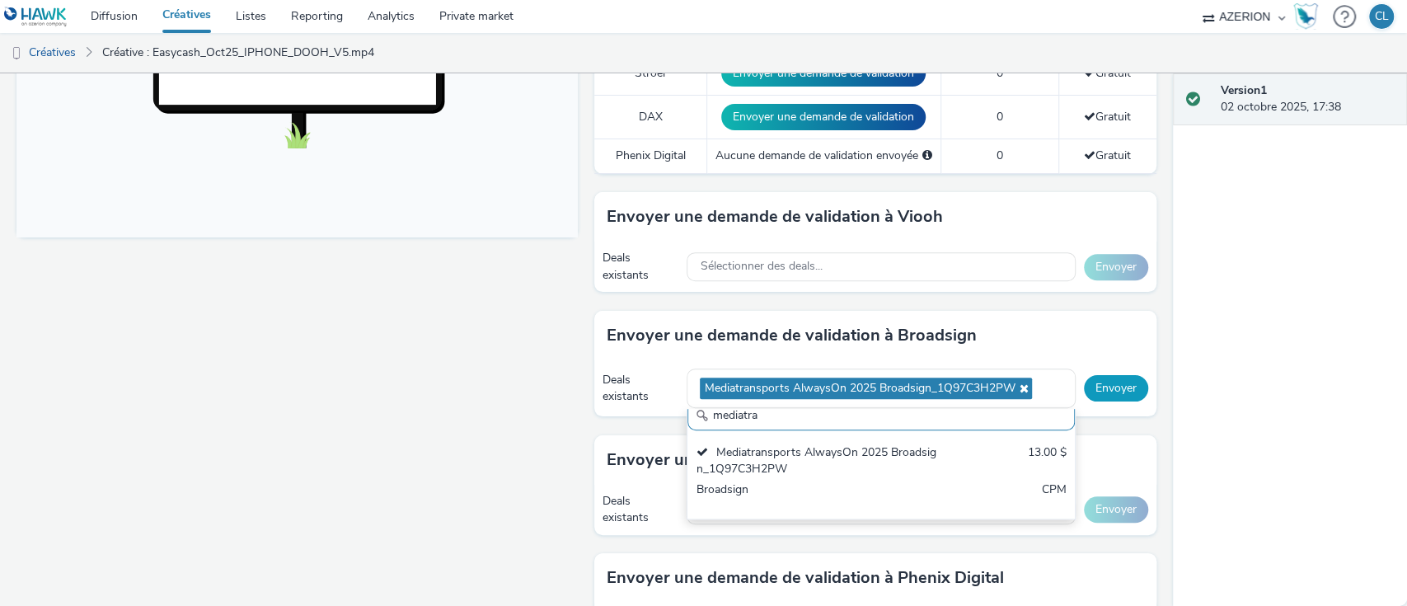
scroll to position [0, 0]
click at [1096, 389] on button "Envoyer" at bounding box center [1116, 388] width 64 height 26
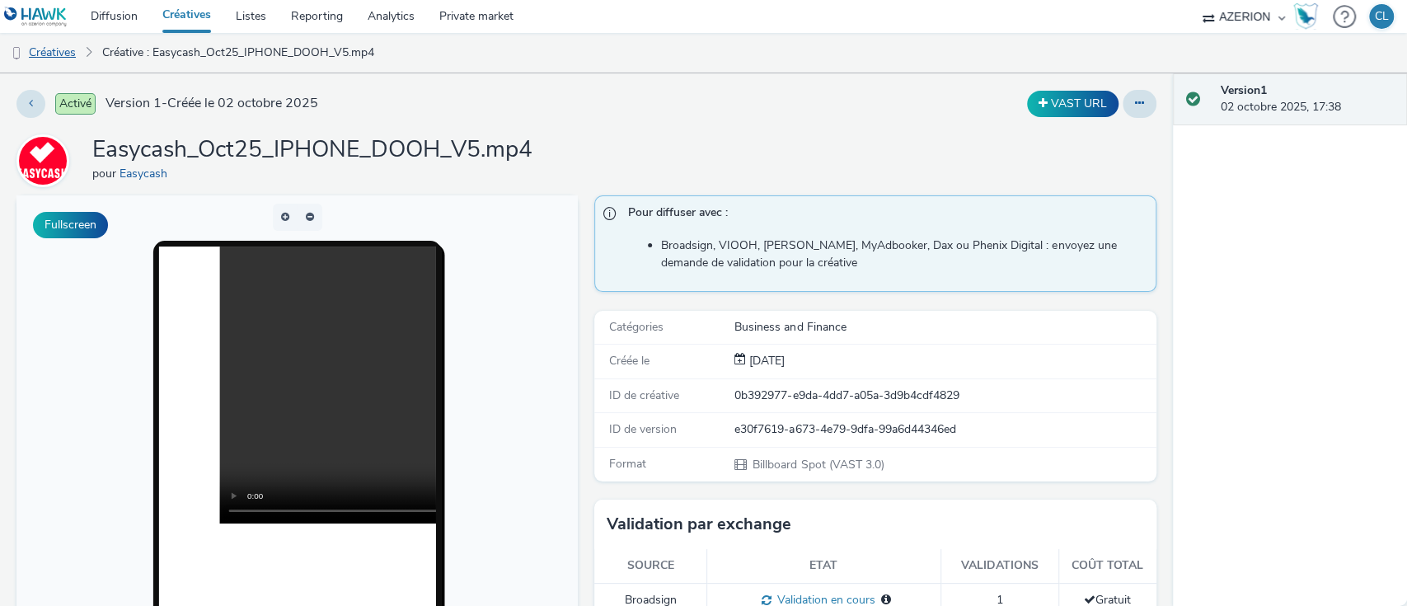
click at [34, 43] on link "Créatives" at bounding box center [42, 53] width 84 height 40
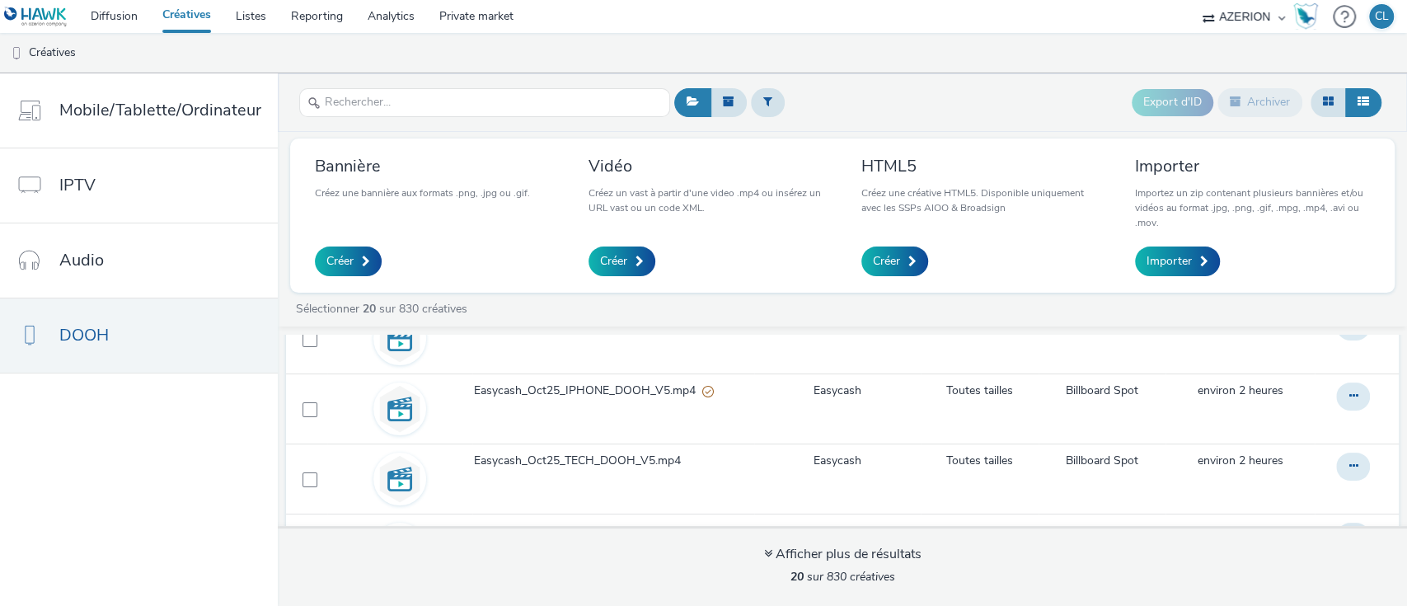
scroll to position [144, 0]
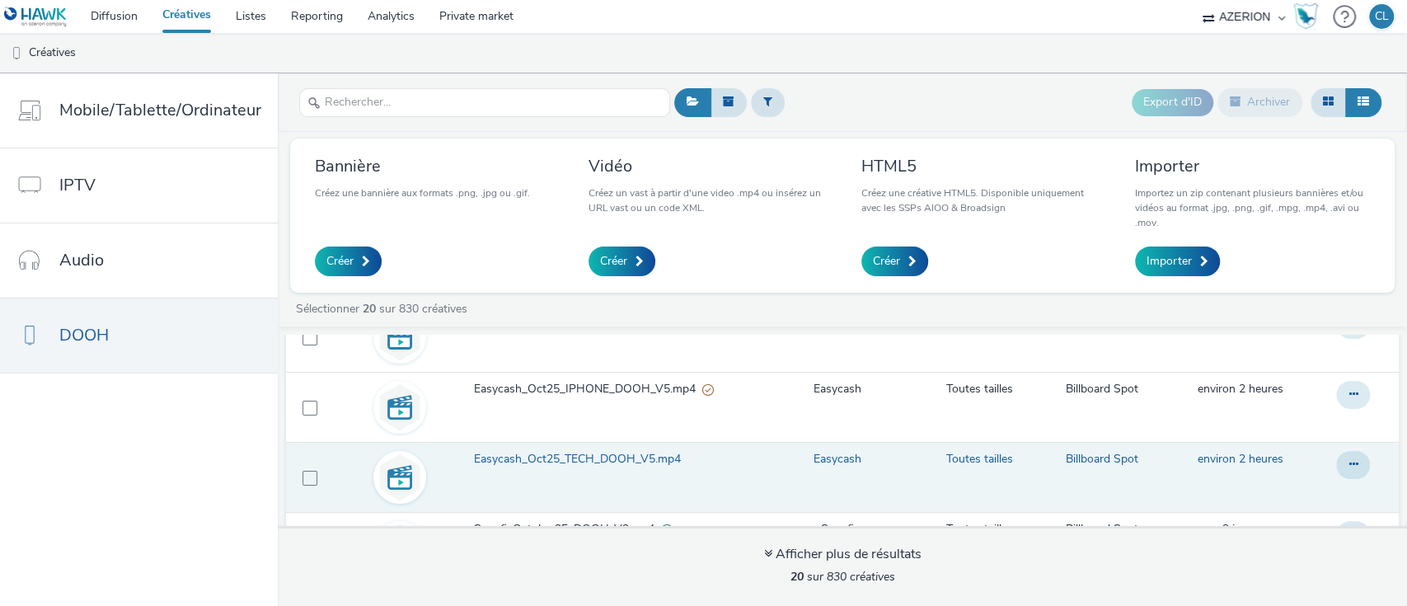
click at [579, 466] on span "Easycash_Oct25_TECH_DOOH_V5.mp4" at bounding box center [580, 459] width 213 height 16
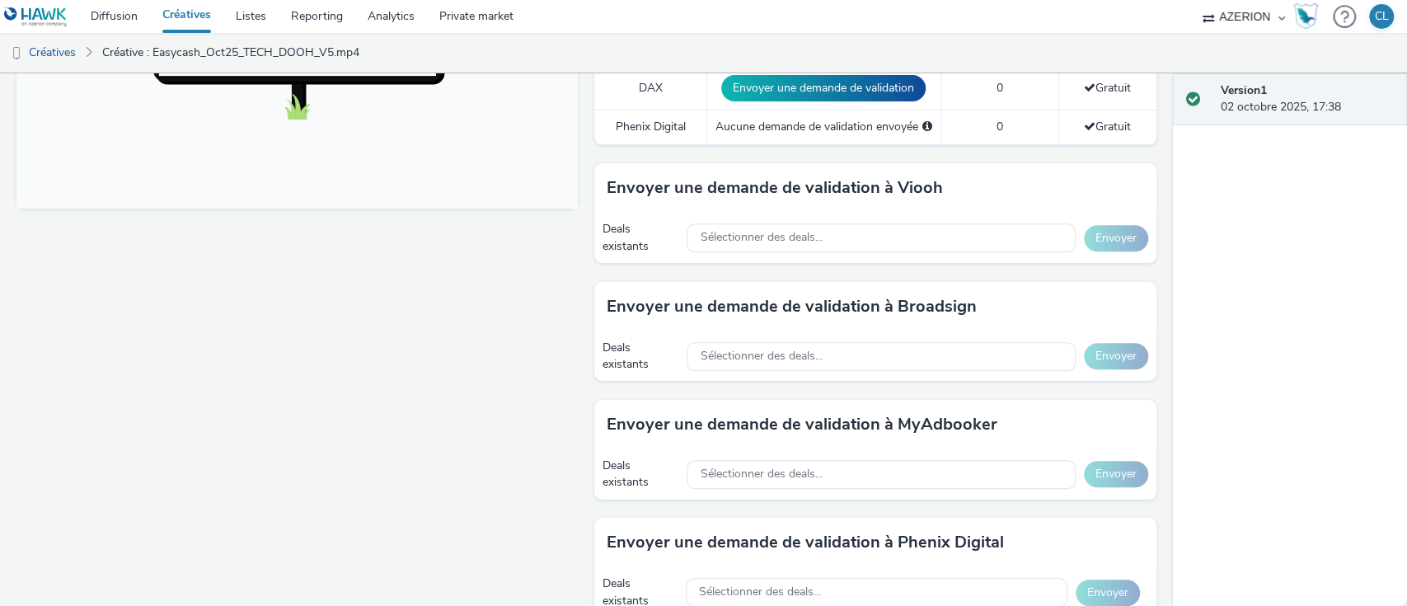
scroll to position [663, 0]
click at [982, 341] on div "Sélectionner des deals..." at bounding box center [880, 355] width 388 height 29
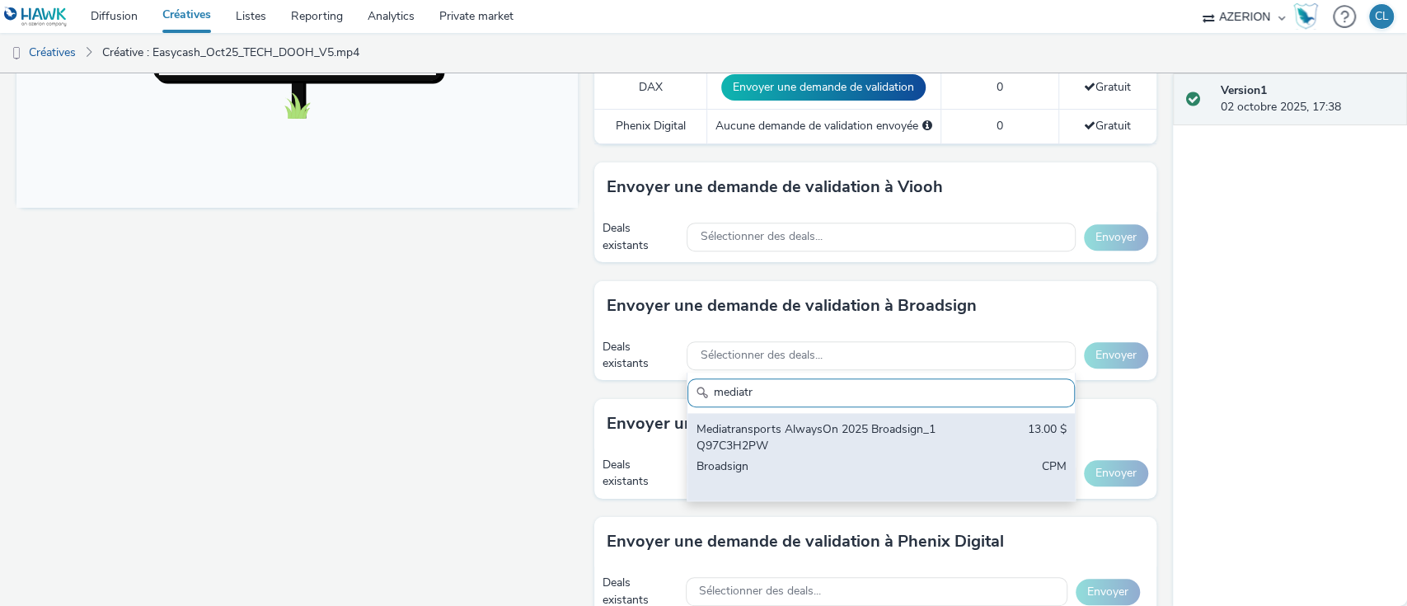
type input "mediatr"
click at [897, 443] on div "Mediatransports AlwaysOn 2025 Broadsign_1Q97C3H2PW" at bounding box center [818, 438] width 244 height 34
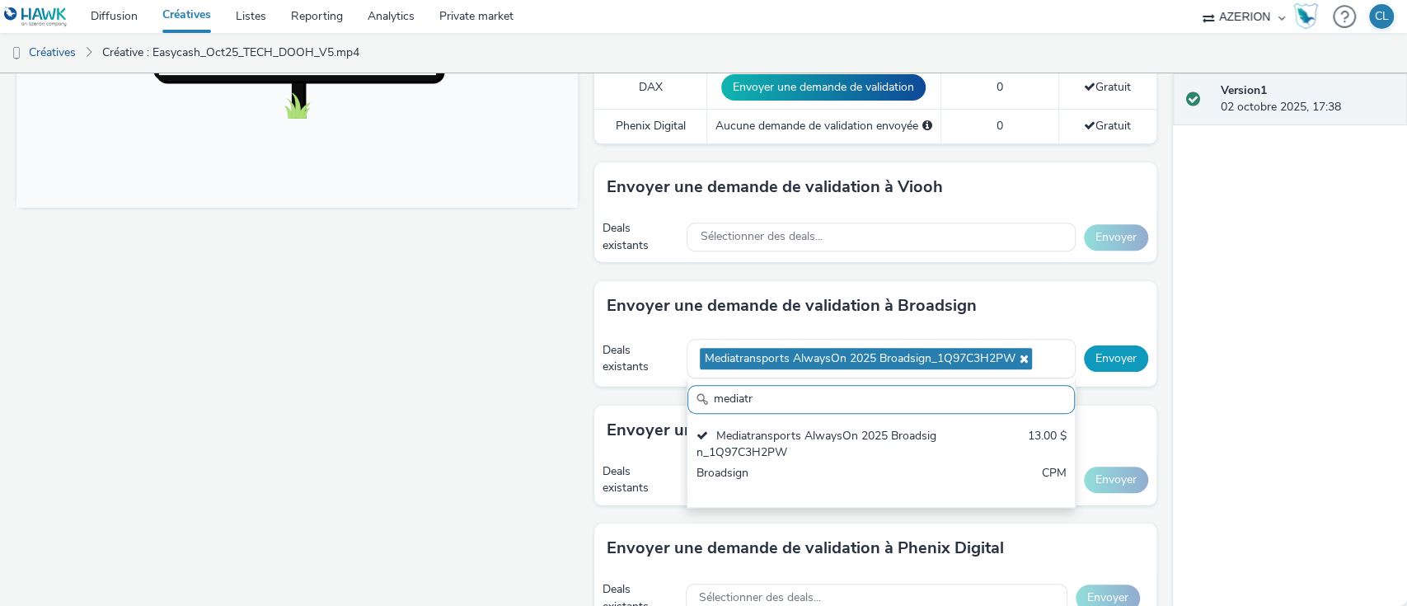
scroll to position [0, 0]
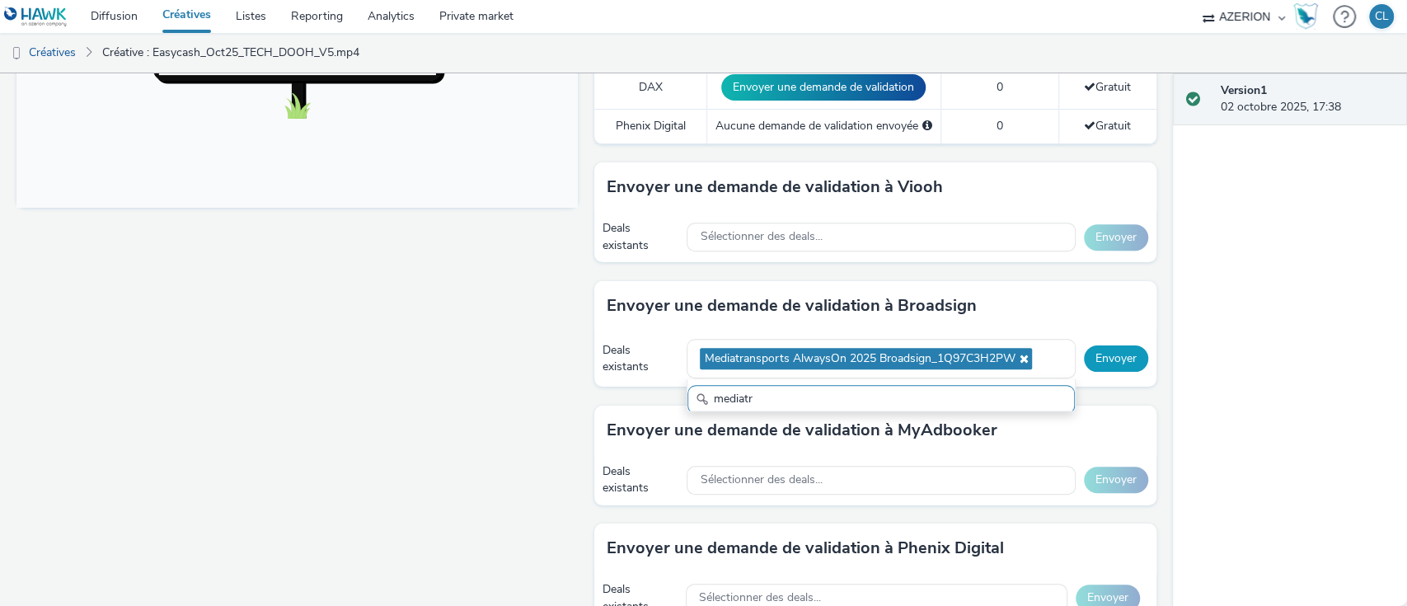
click at [1106, 358] on button "Envoyer" at bounding box center [1116, 358] width 64 height 26
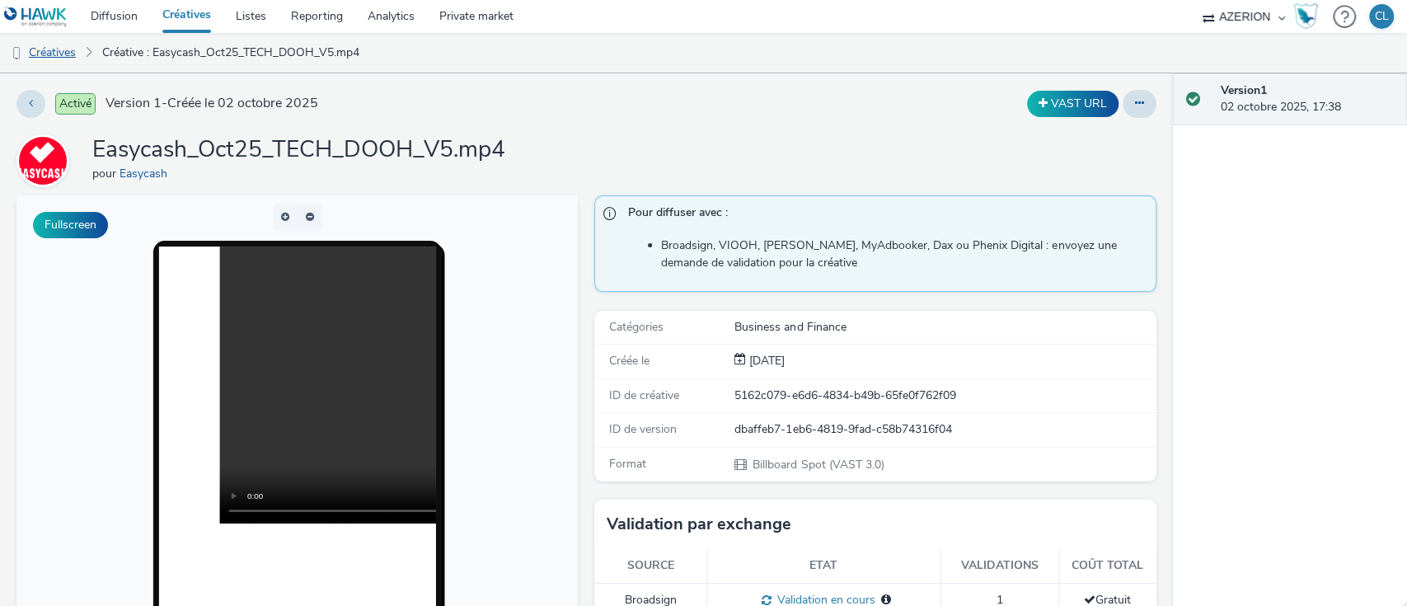
click at [59, 50] on link "Créatives" at bounding box center [42, 53] width 84 height 40
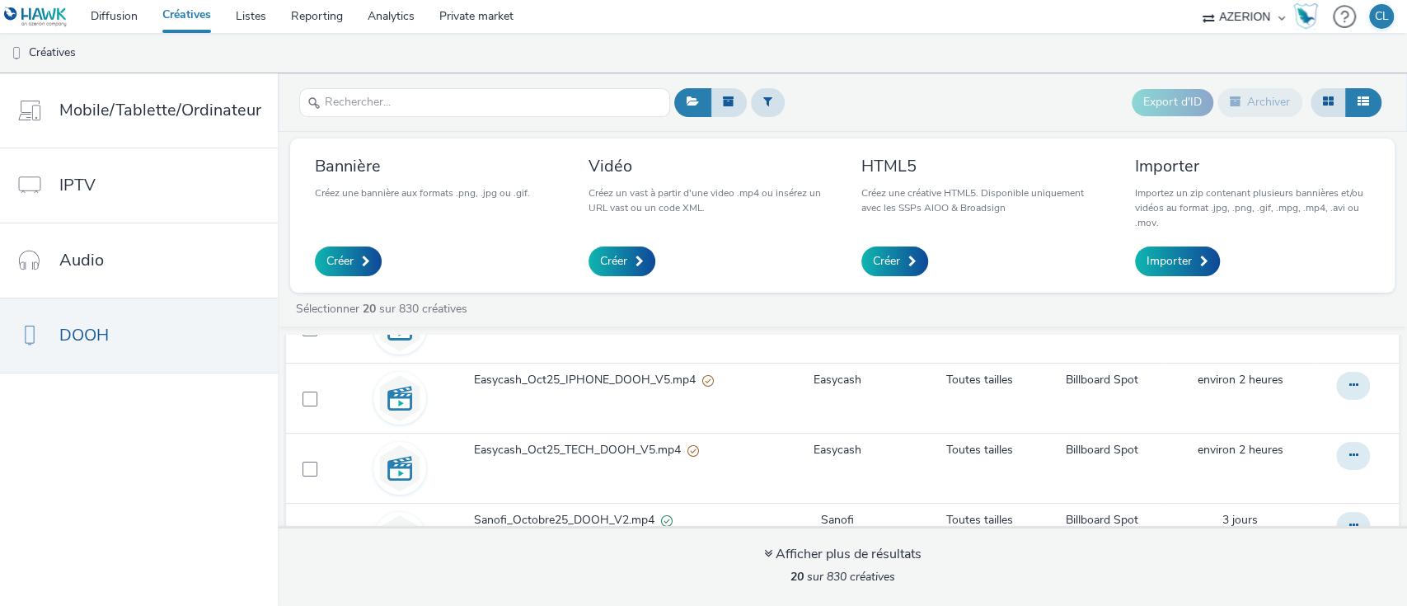
scroll to position [157, 0]
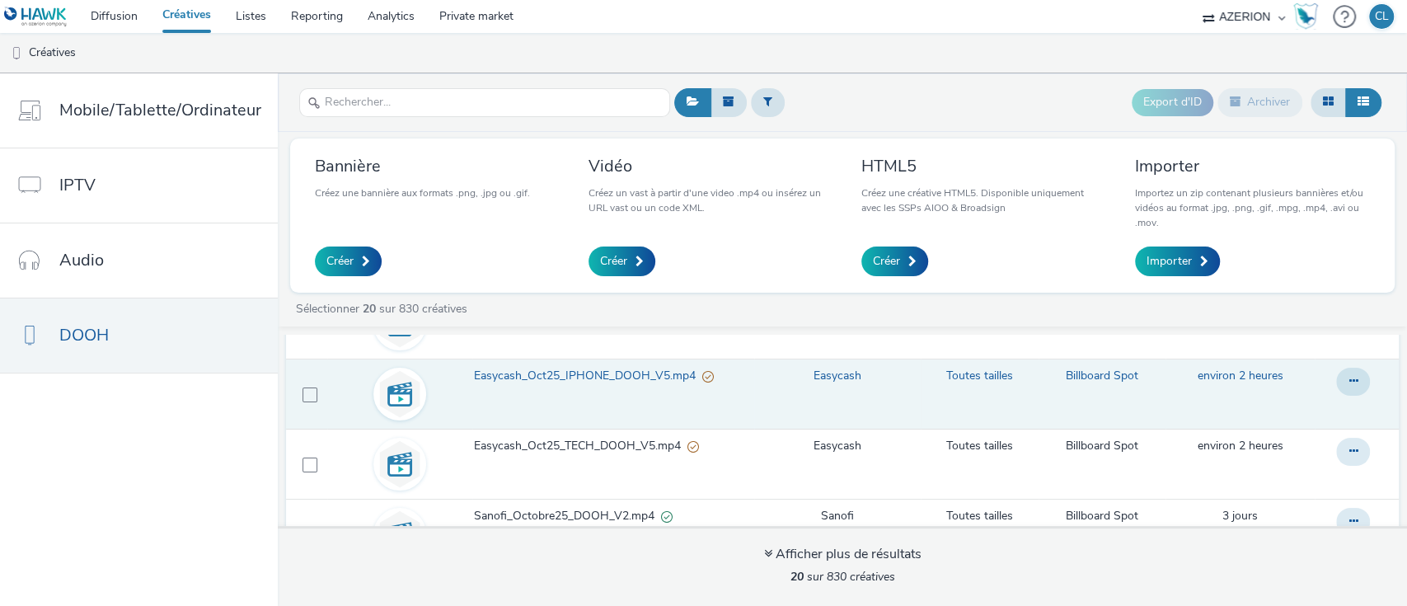
click at [659, 383] on span "Easycash_Oct25_IPHONE_DOOH_V5.mp4" at bounding box center [588, 376] width 228 height 16
